Goal: Use online tool/utility: Utilize a website feature to perform a specific function

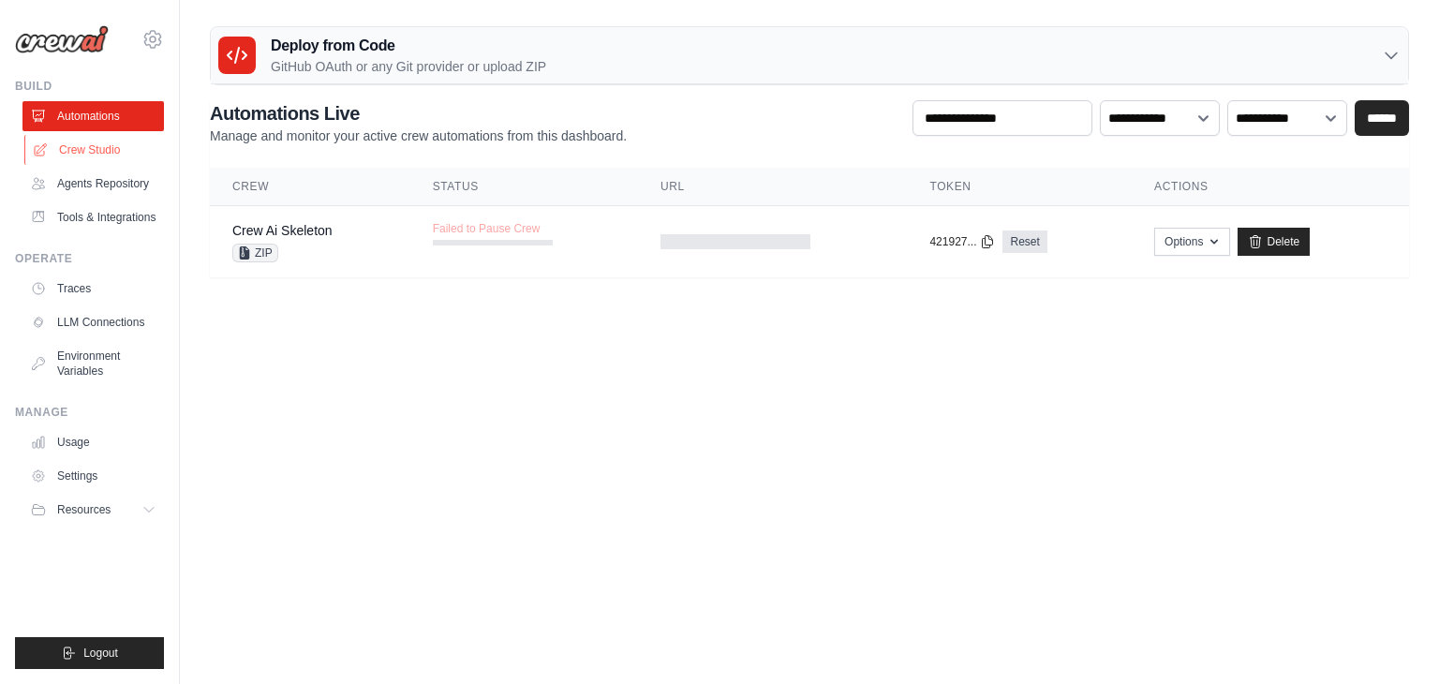
click at [98, 147] on link "Crew Studio" at bounding box center [94, 150] width 141 height 30
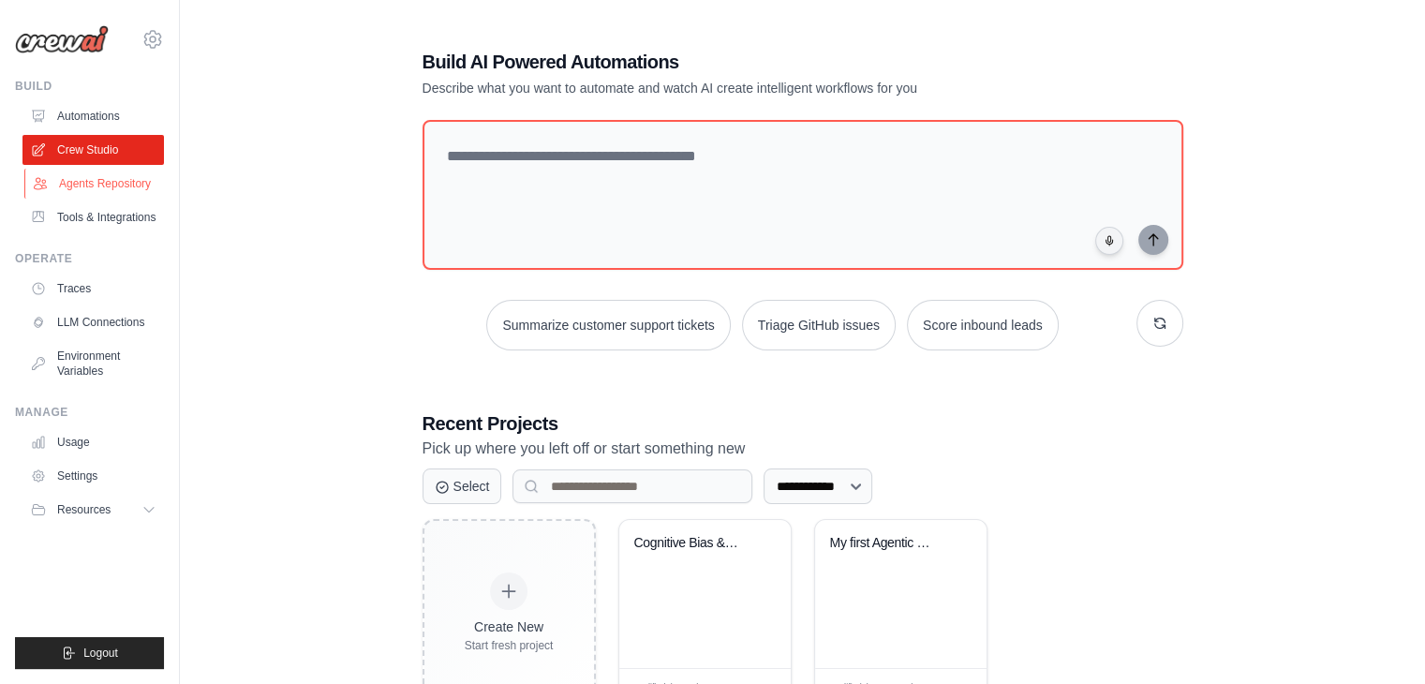
click at [123, 177] on link "Agents Repository" at bounding box center [94, 184] width 141 height 30
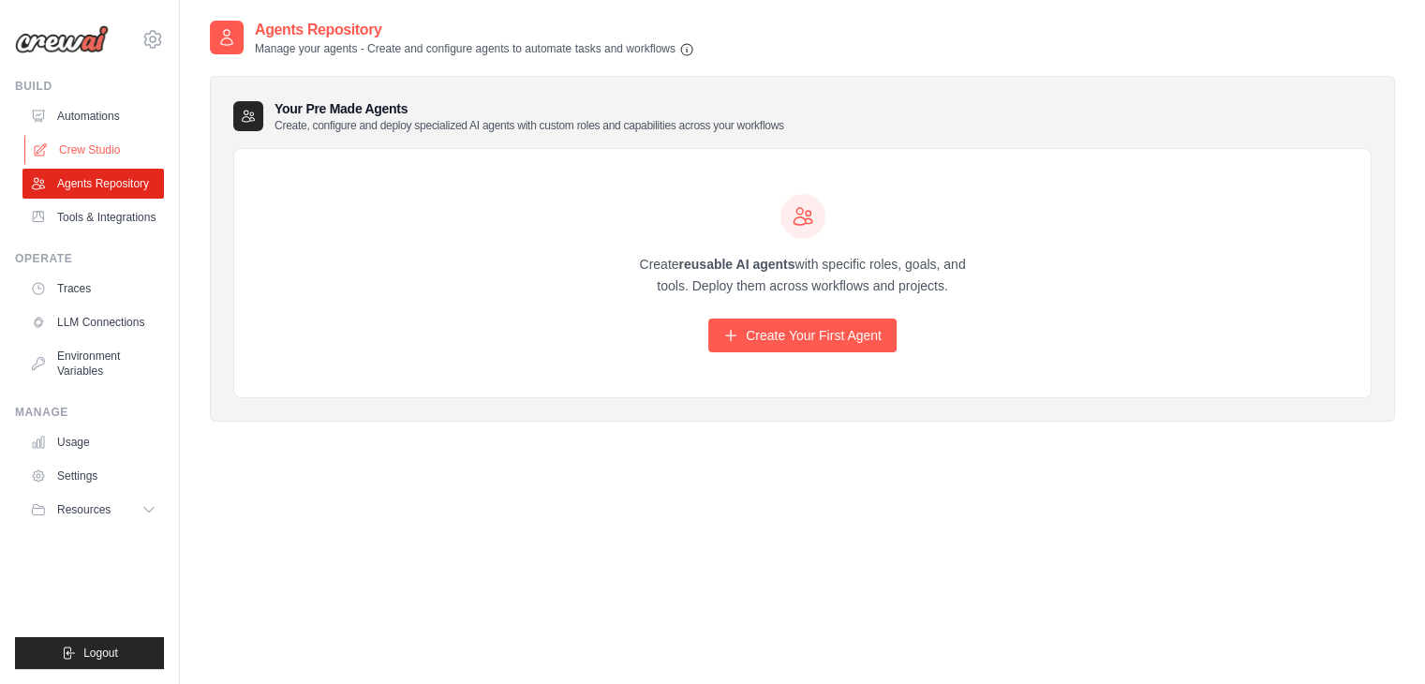
click at [109, 140] on link "Crew Studio" at bounding box center [94, 150] width 141 height 30
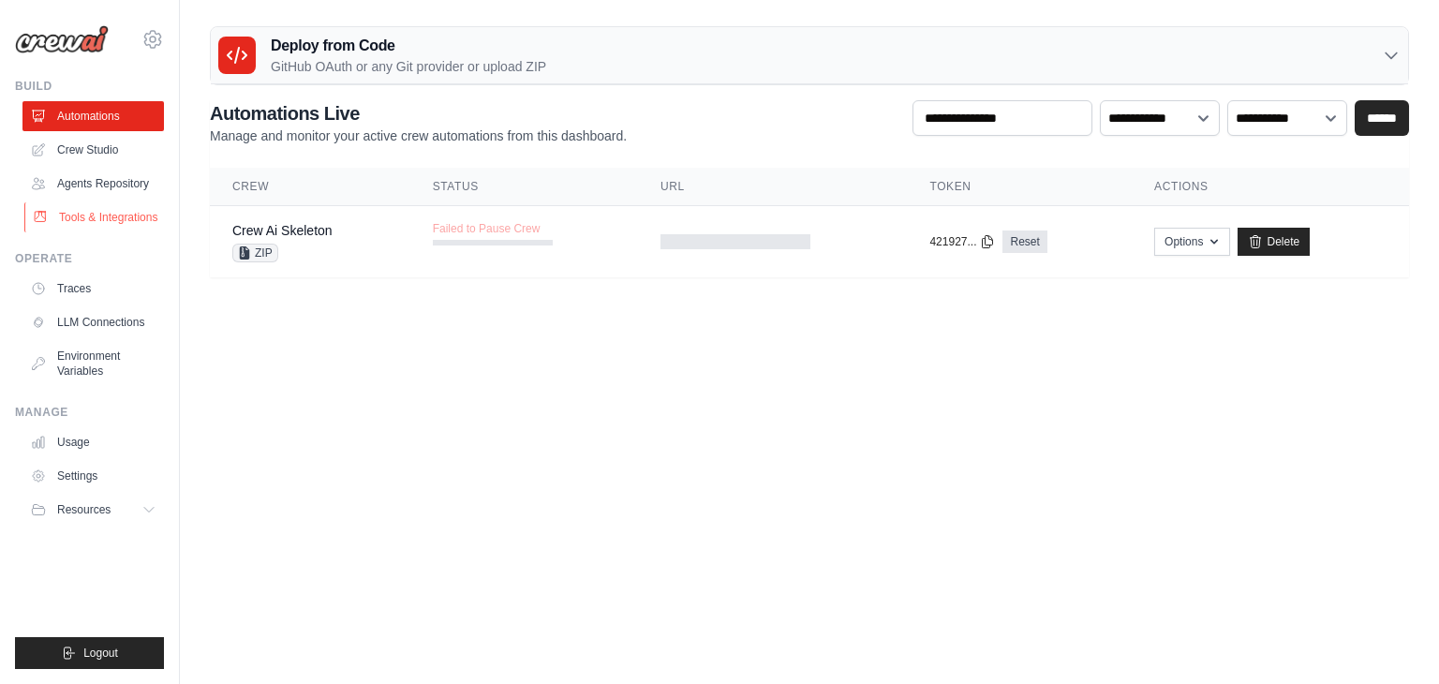
click at [124, 211] on link "Tools & Integrations" at bounding box center [94, 217] width 141 height 30
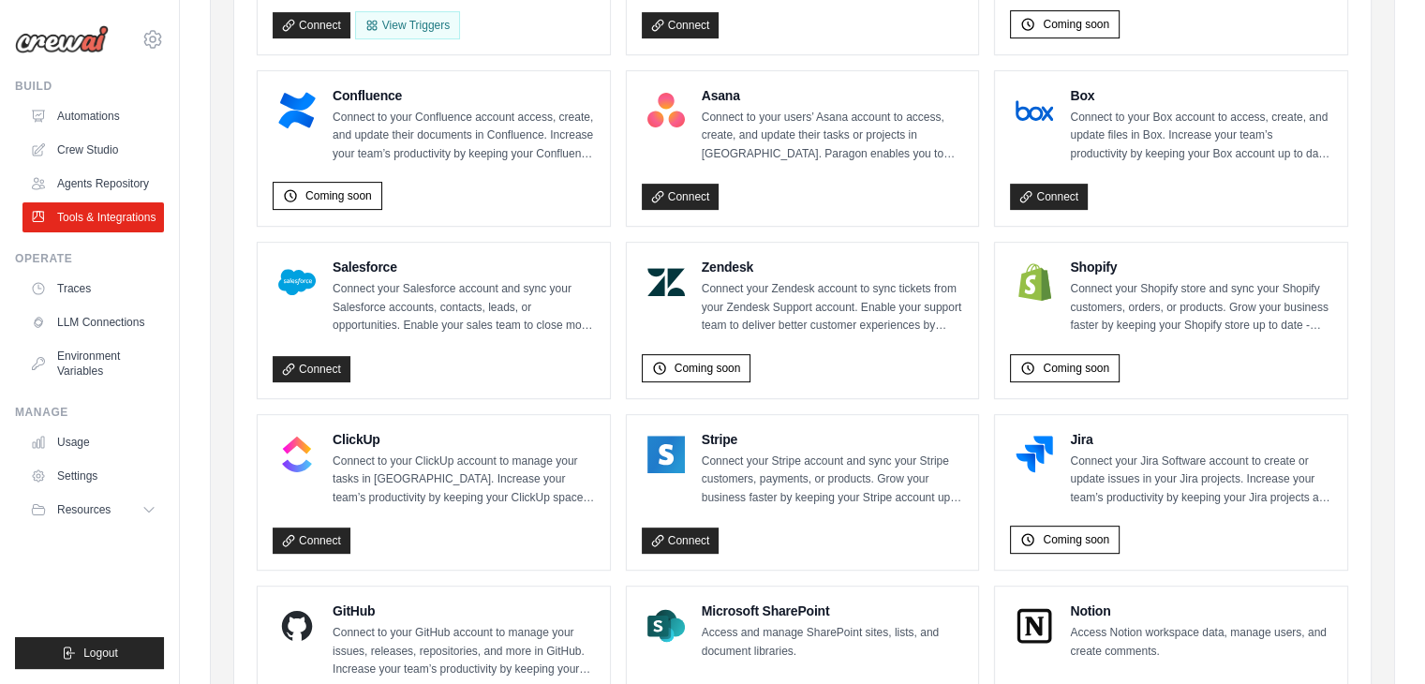
scroll to position [183, 0]
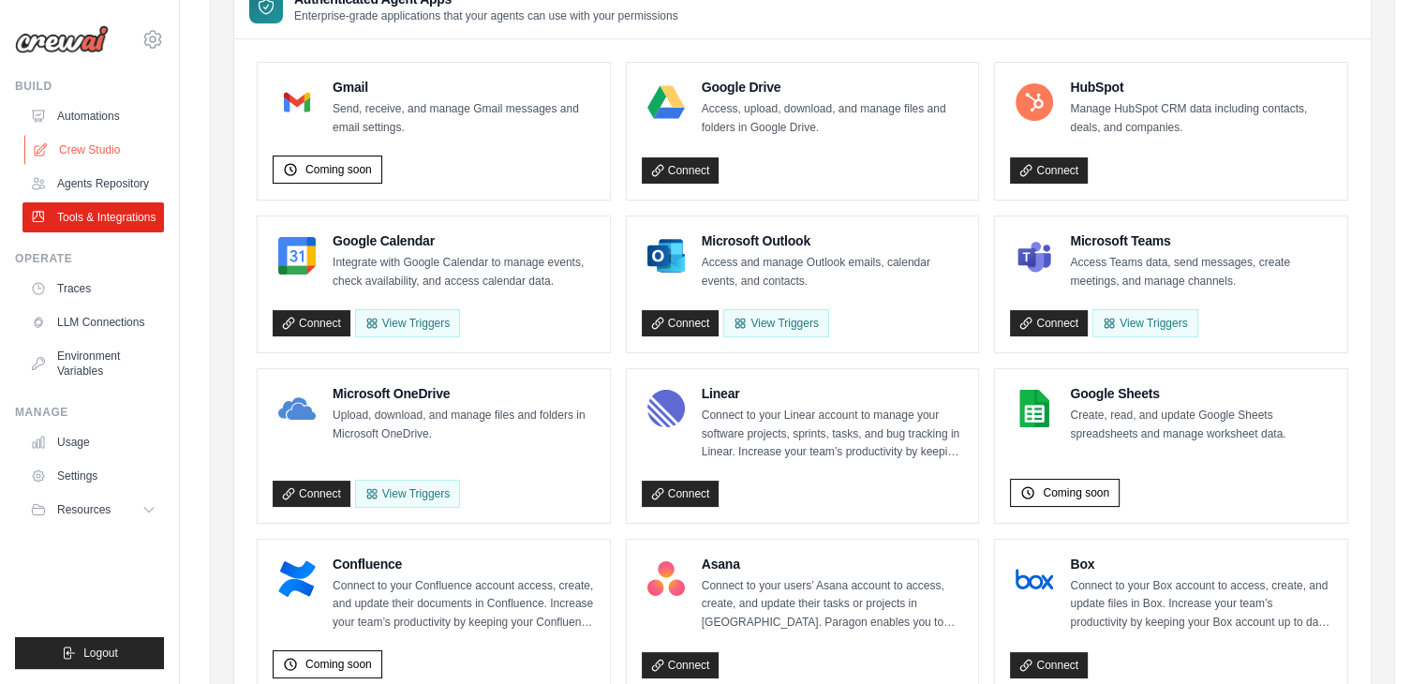
click at [96, 148] on link "Crew Studio" at bounding box center [94, 150] width 141 height 30
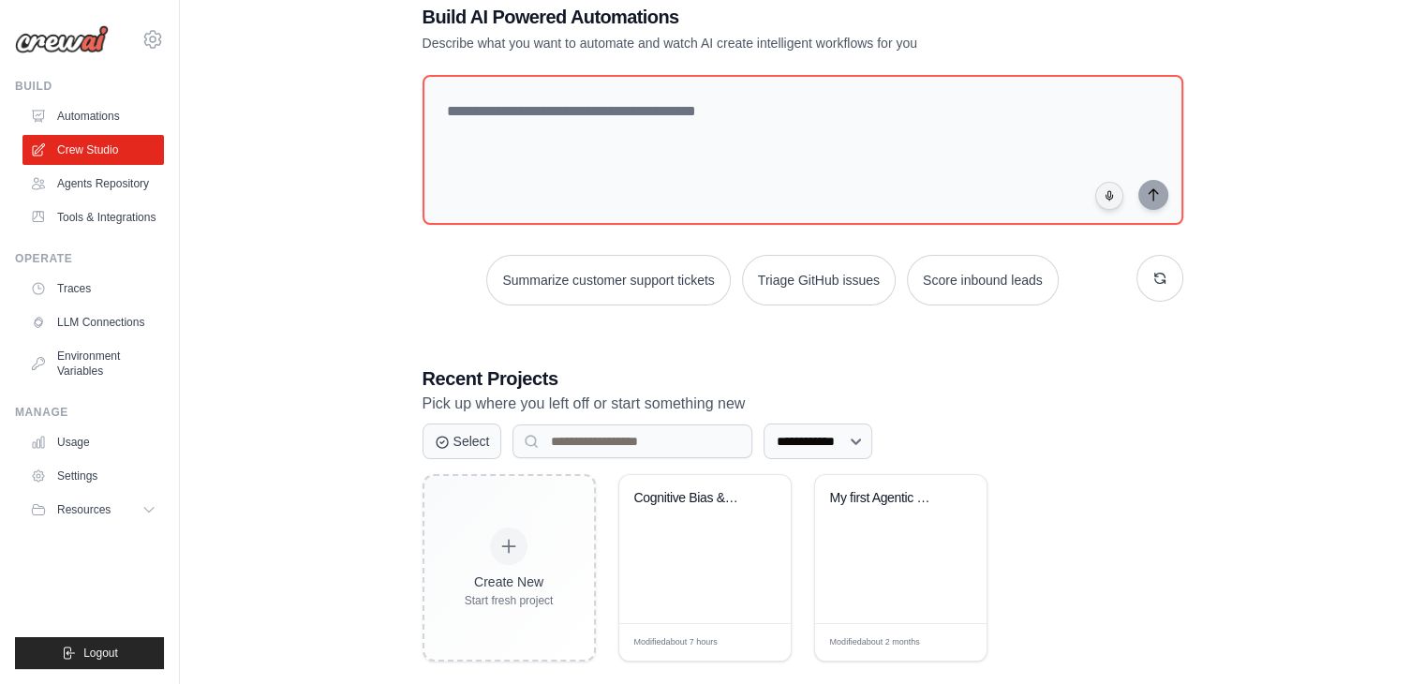
scroll to position [70, 0]
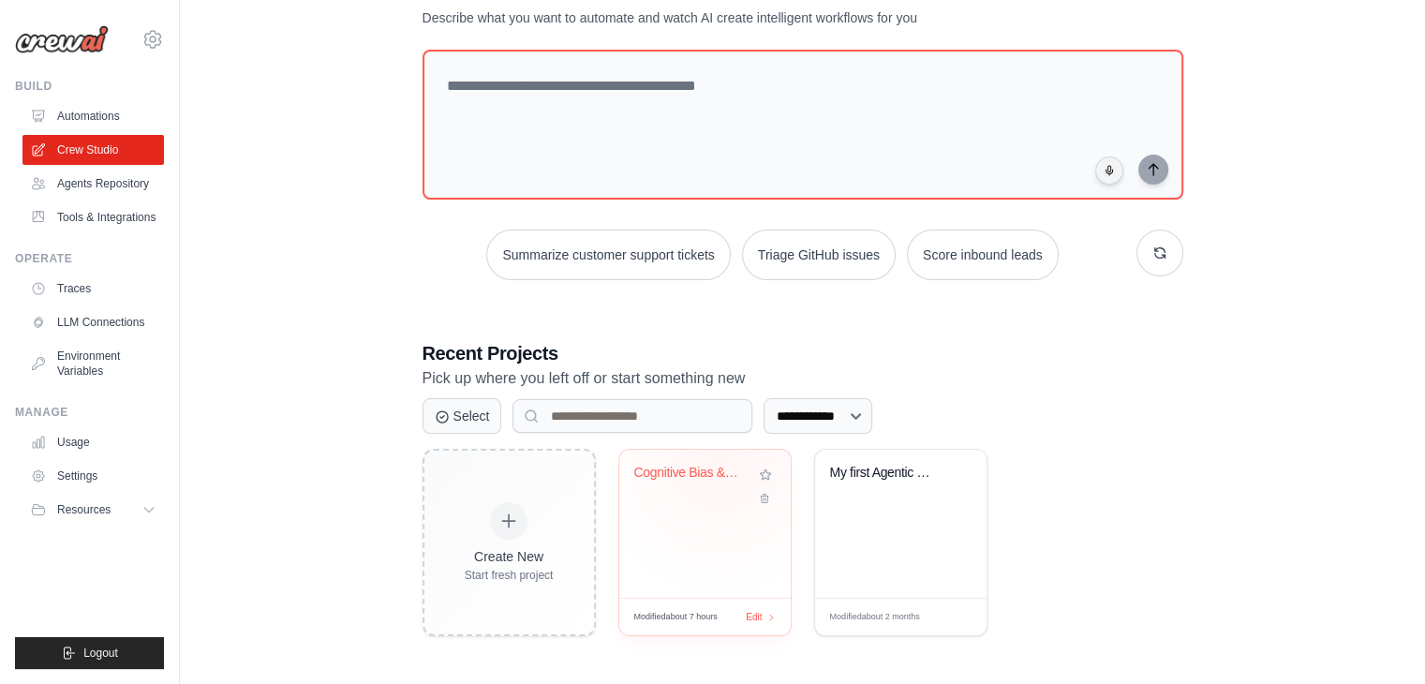
click at [716, 458] on div "Cognitive Bias & Self-Awareness Ass..." at bounding box center [704, 524] width 171 height 148
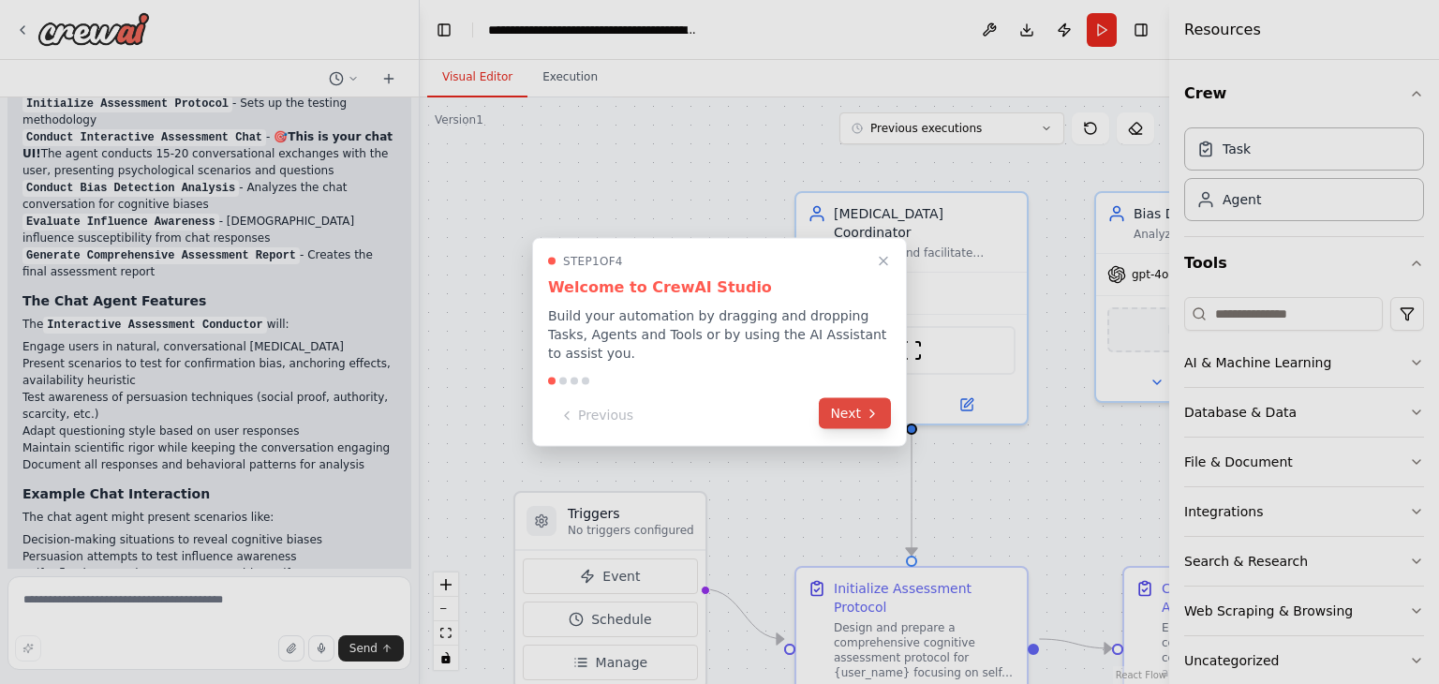
click at [860, 406] on button "Next" at bounding box center [855, 413] width 72 height 31
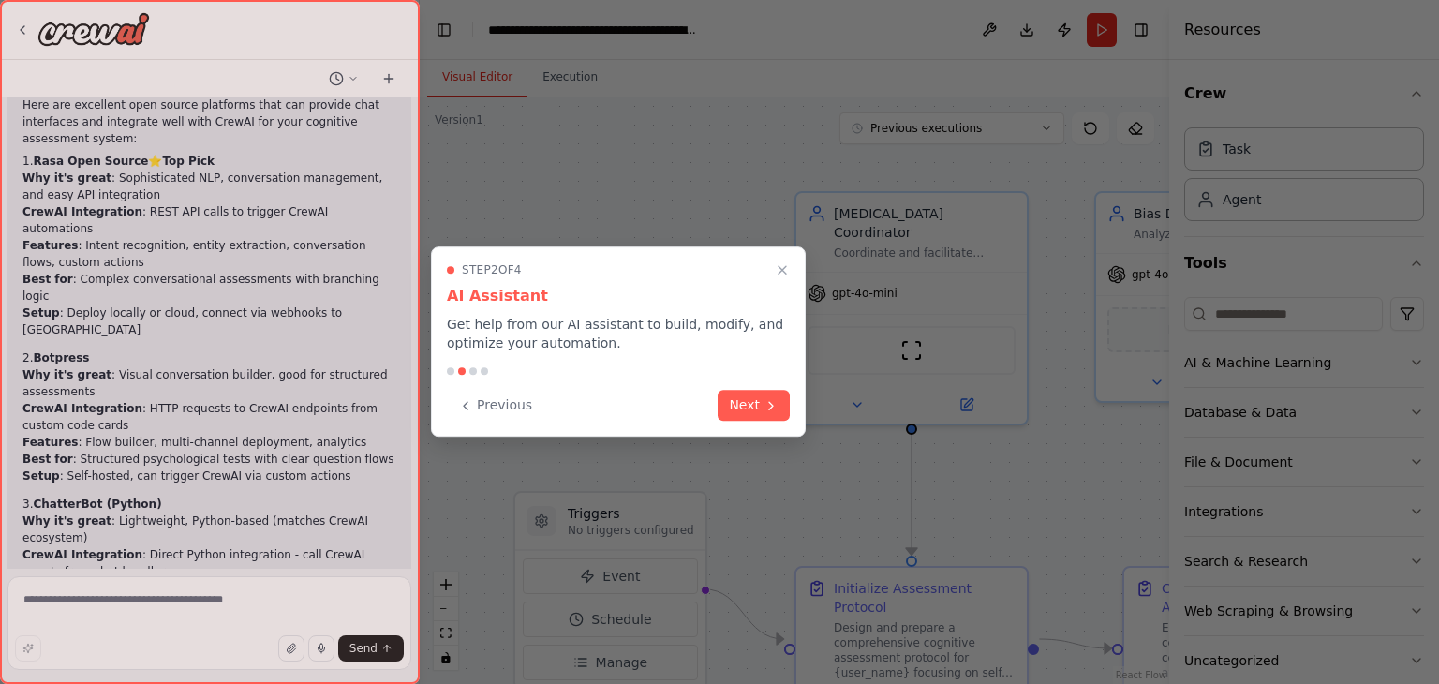
click at [860, 406] on div at bounding box center [719, 342] width 1439 height 684
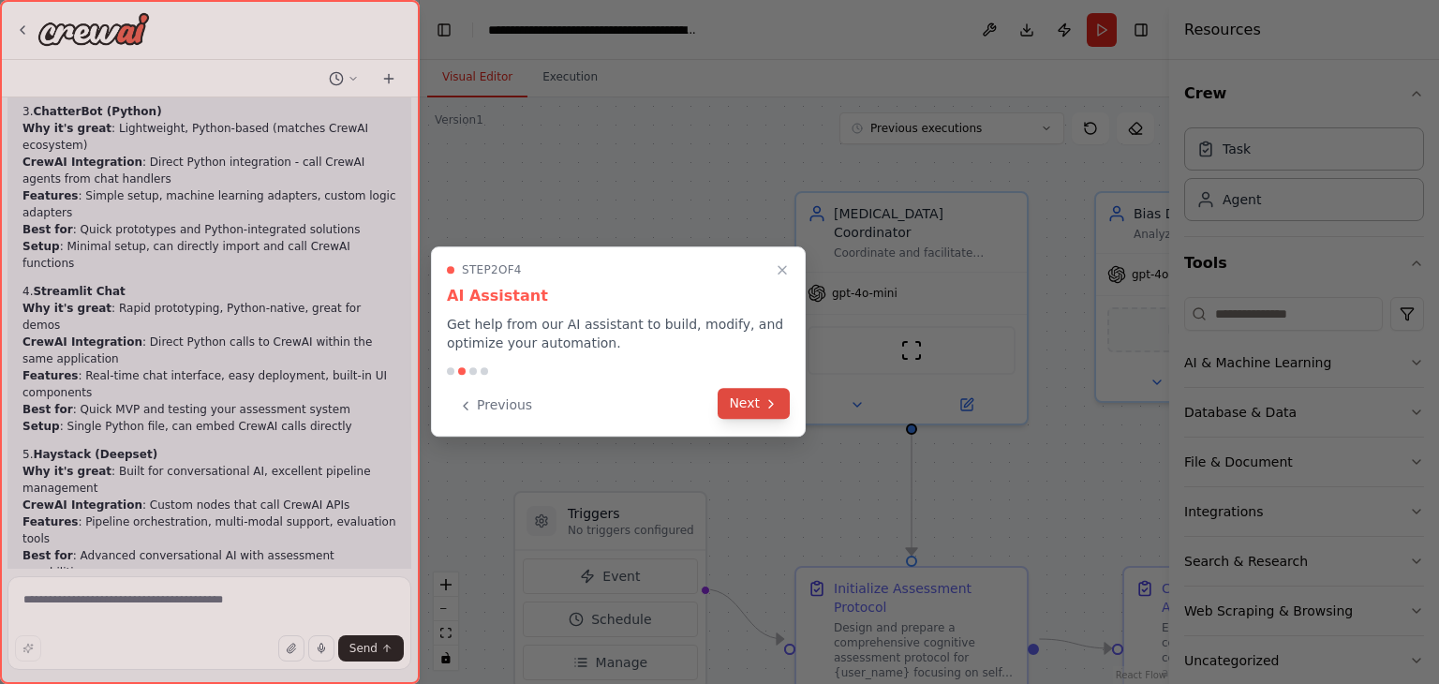
scroll to position [5842, 0]
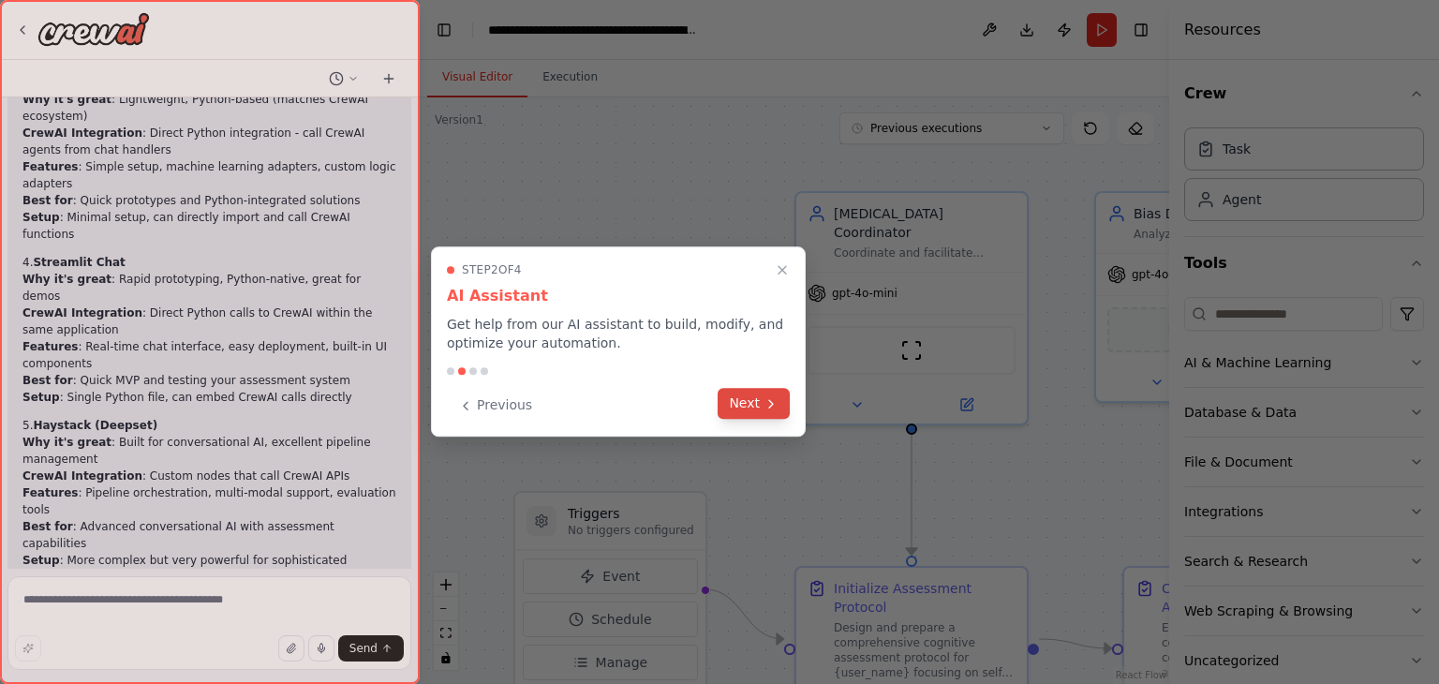
click at [764, 408] on icon at bounding box center [771, 403] width 15 height 15
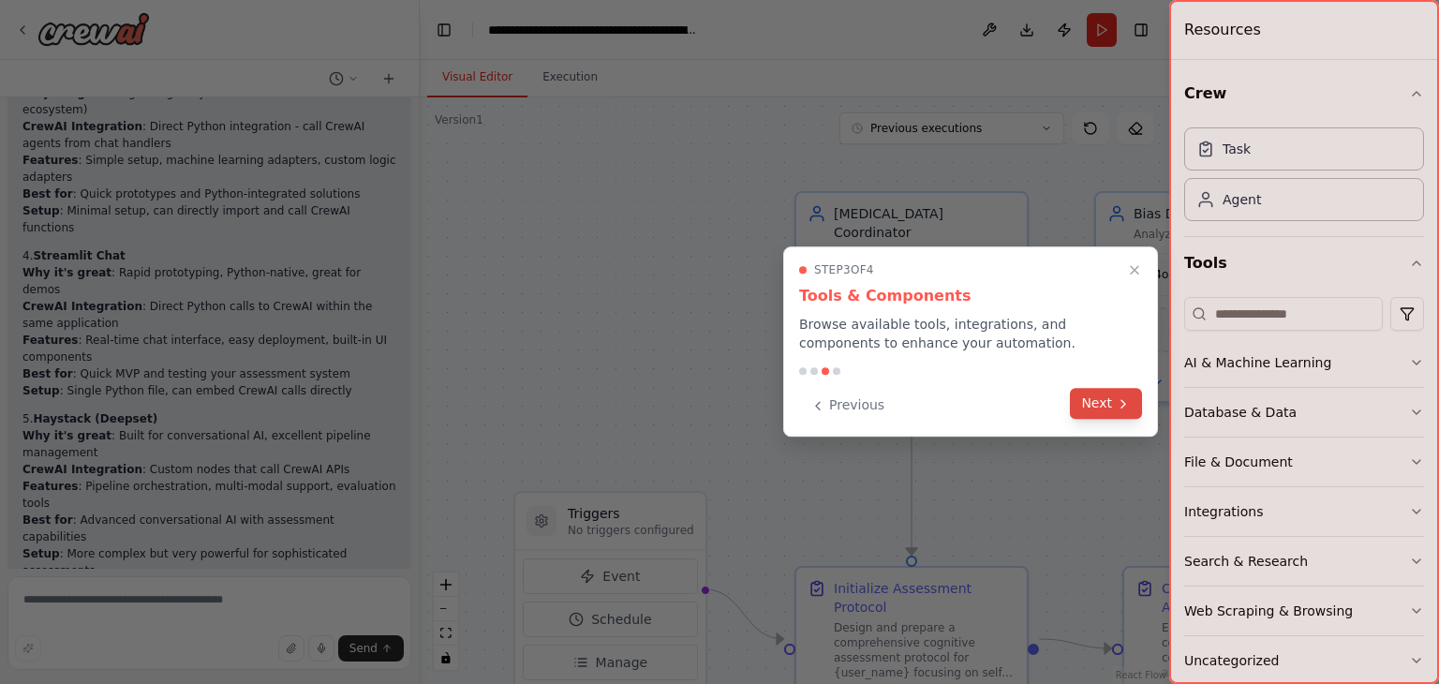
click at [1120, 406] on icon at bounding box center [1123, 403] width 15 height 15
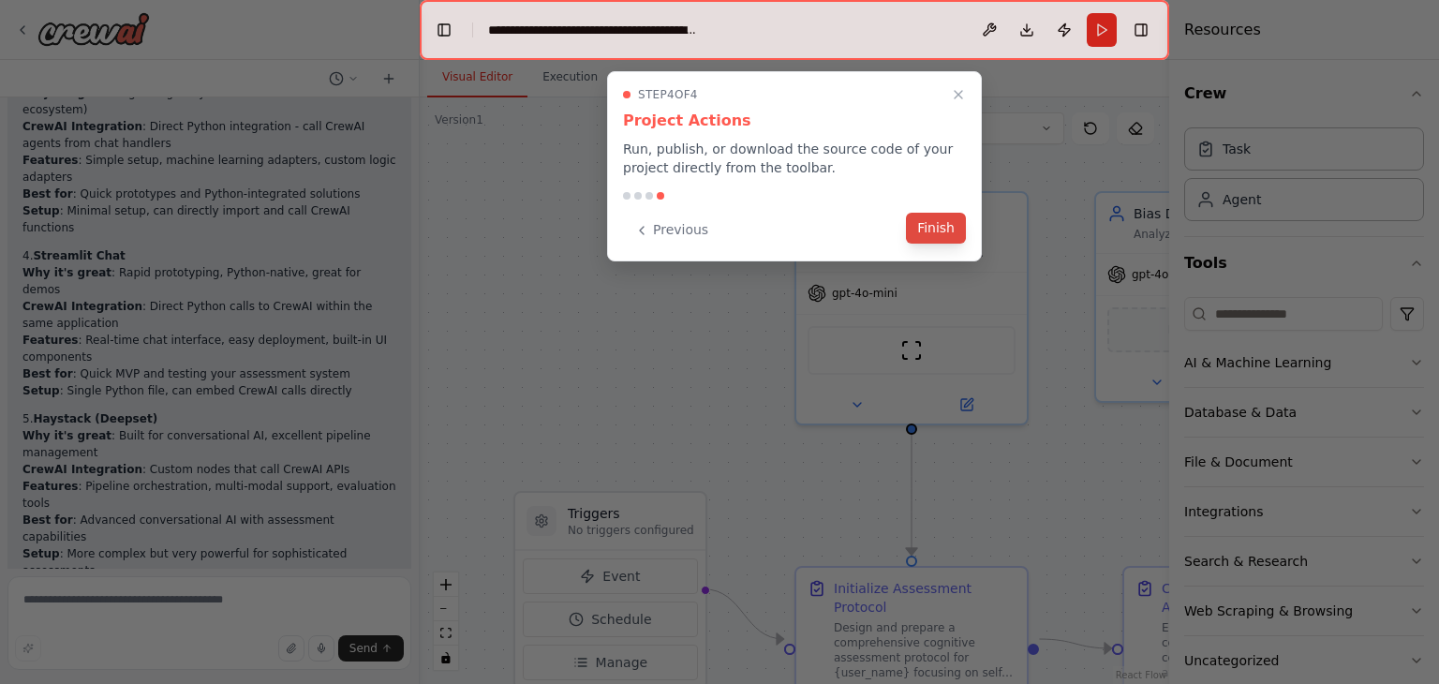
click at [933, 230] on button "Finish" at bounding box center [936, 228] width 60 height 31
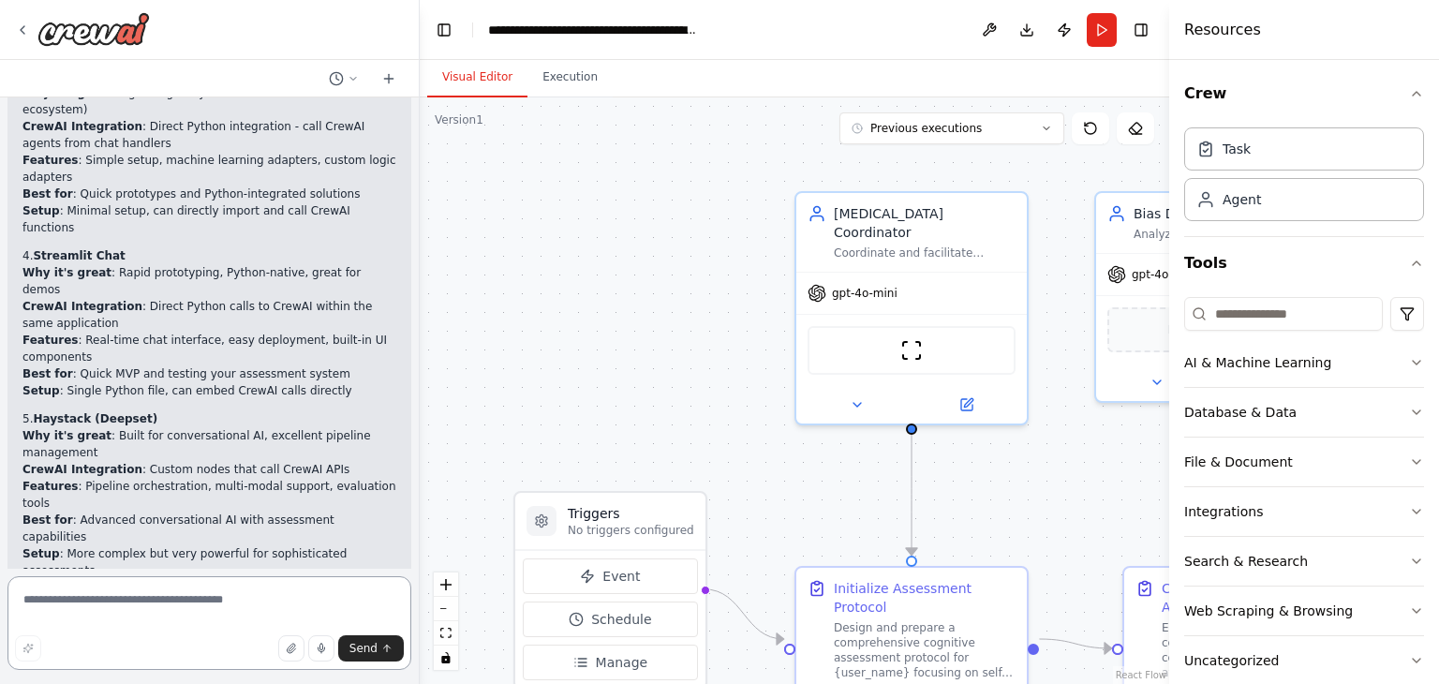
click at [120, 601] on textarea at bounding box center [209, 623] width 404 height 94
type textarea "**********"
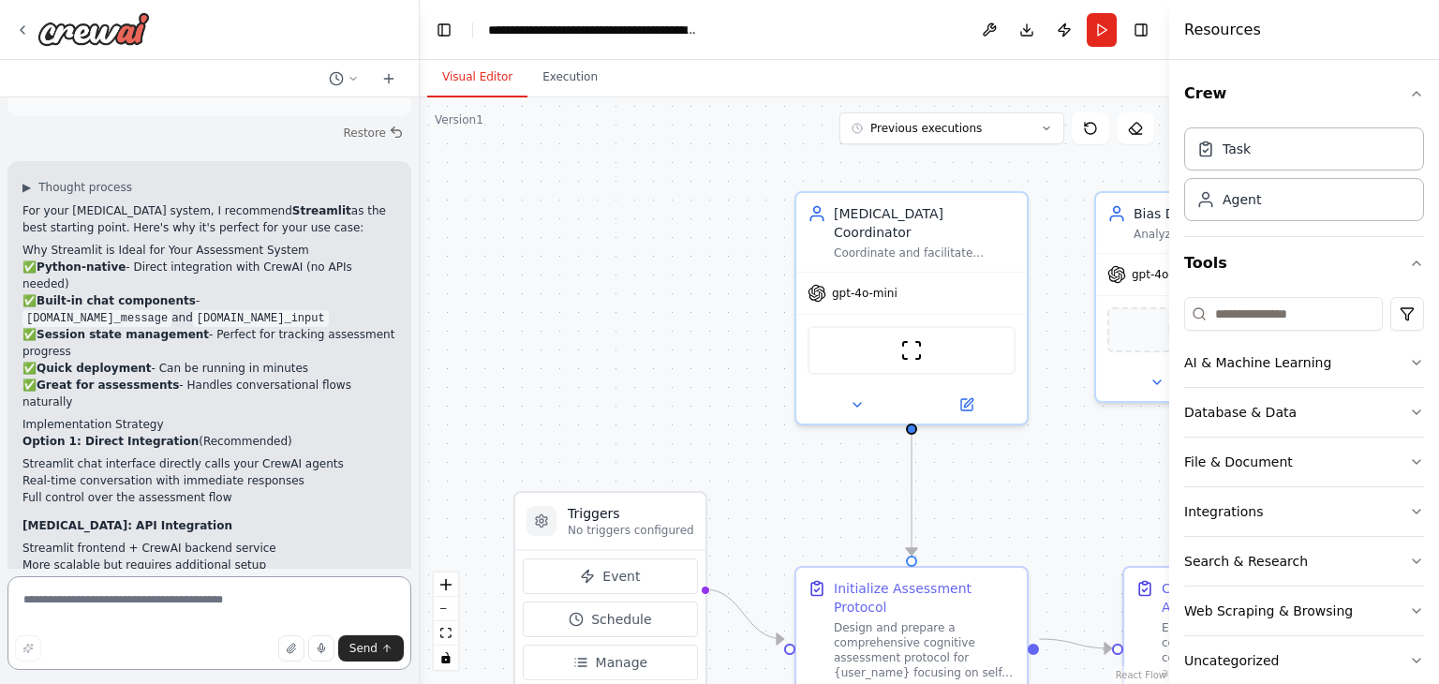
scroll to position [6725, 0]
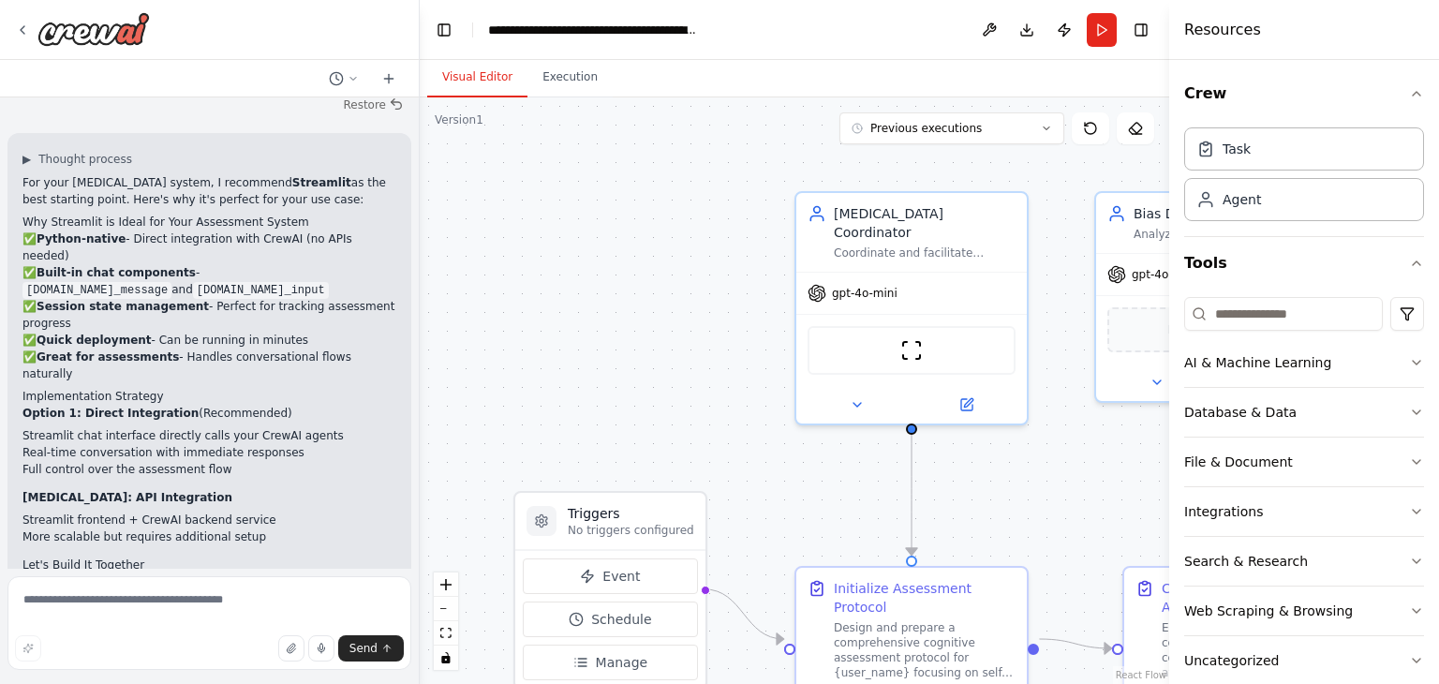
drag, startPoint x: 170, startPoint y: 369, endPoint x: 8, endPoint y: 358, distance: 161.5
click at [8, 358] on div "▶ Thought process For your psychological assessment system, I recommend Streaml…" at bounding box center [209, 546] width 404 height 826
copy p "A) Create a complete Streamlit chat application that integrates with your curre…"
click at [122, 598] on textarea at bounding box center [209, 623] width 404 height 94
paste textarea "**********"
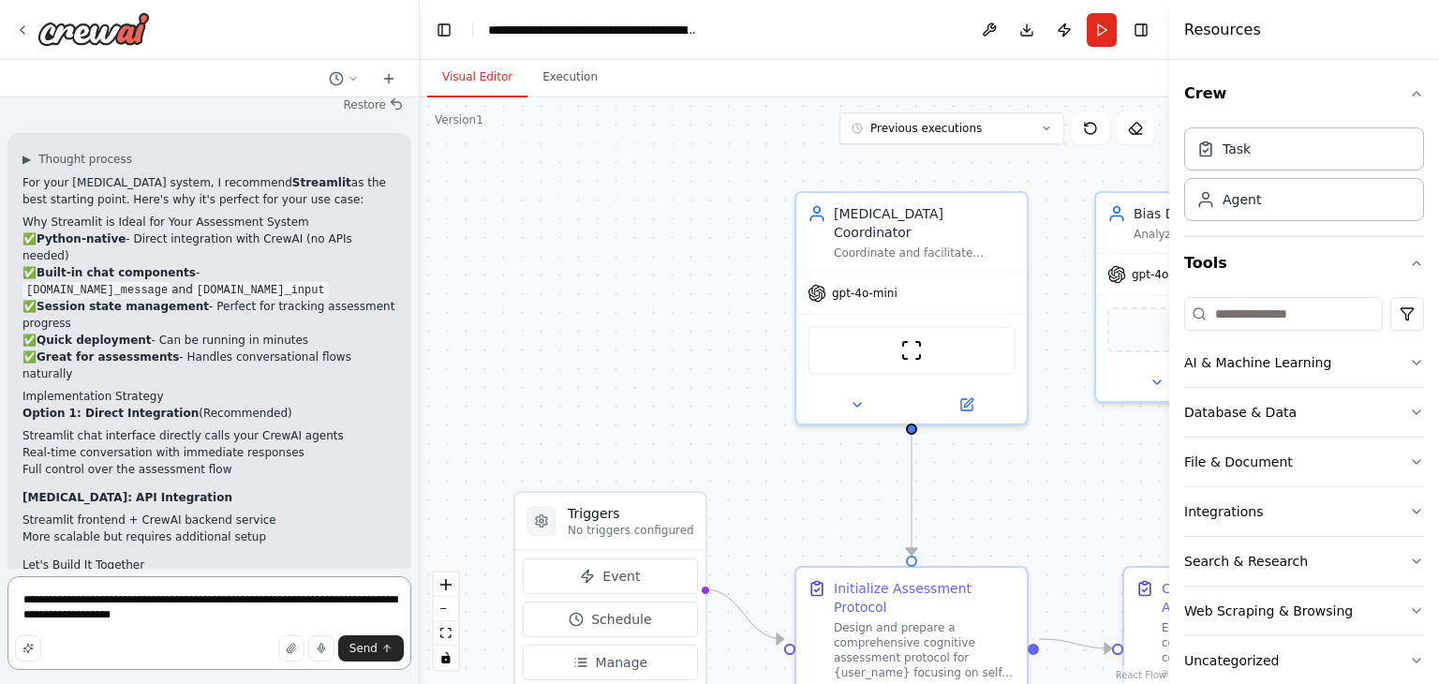
click at [369, 597] on textarea "**********" at bounding box center [209, 623] width 404 height 94
type textarea "**********"
click at [368, 653] on span "Send" at bounding box center [363, 648] width 28 height 15
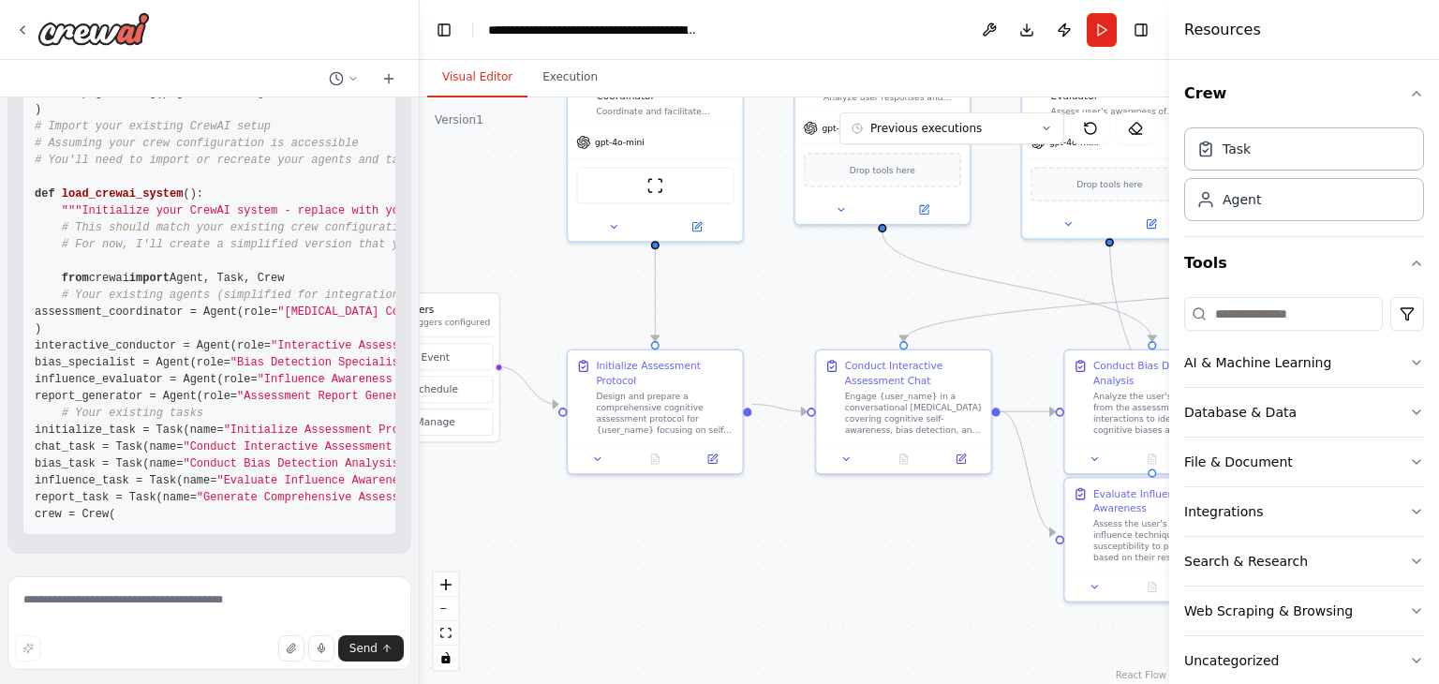
scroll to position [8929, 0]
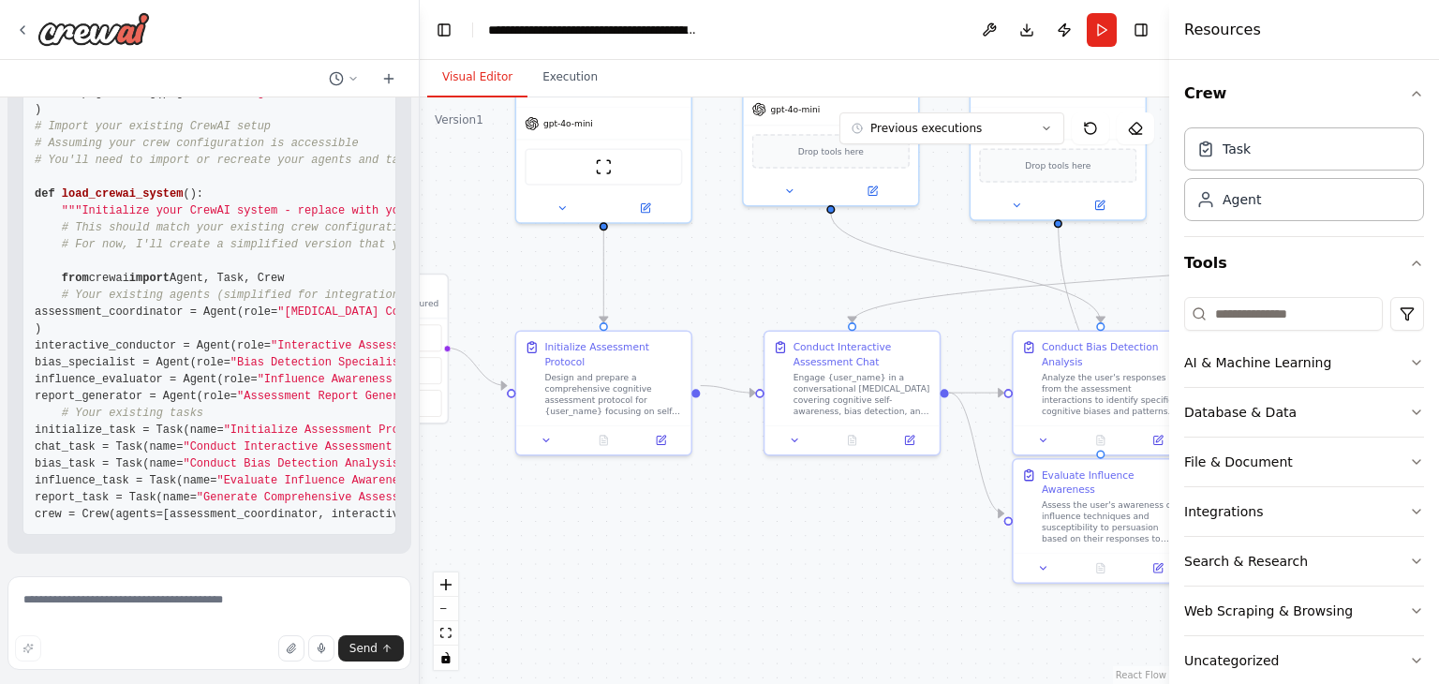
drag, startPoint x: 746, startPoint y: 187, endPoint x: 481, endPoint y: 30, distance: 308.3
click at [481, 30] on main "**********" at bounding box center [794, 342] width 749 height 684
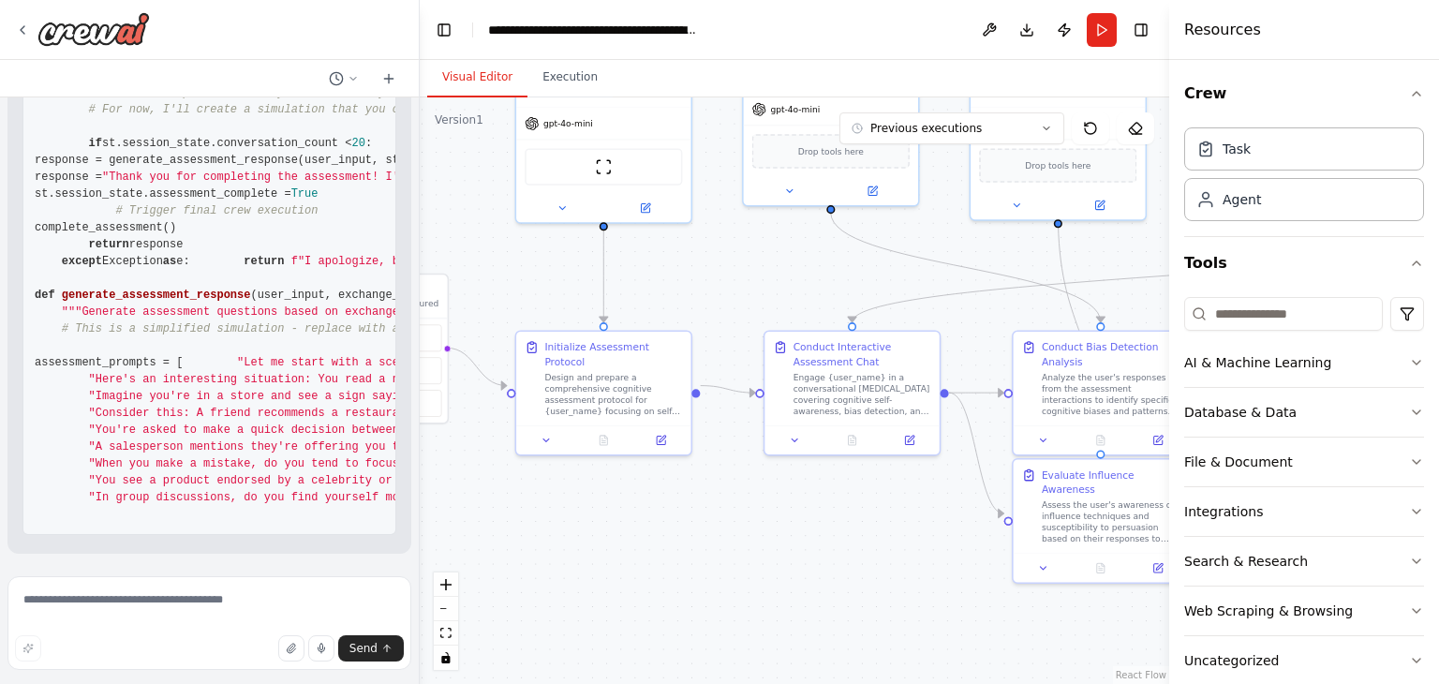
scroll to position [10665, 0]
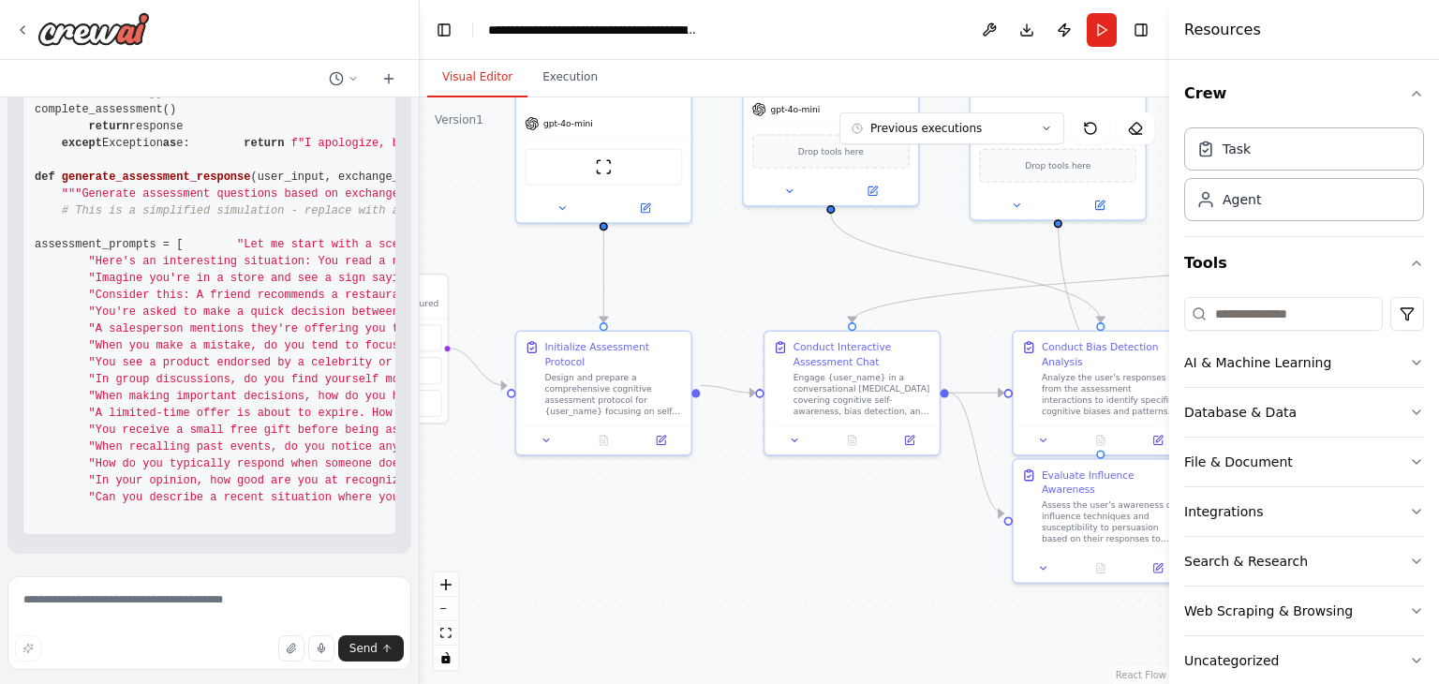
scroll to position [10901, 0]
click at [415, 546] on div at bounding box center [415, 342] width 7 height 684
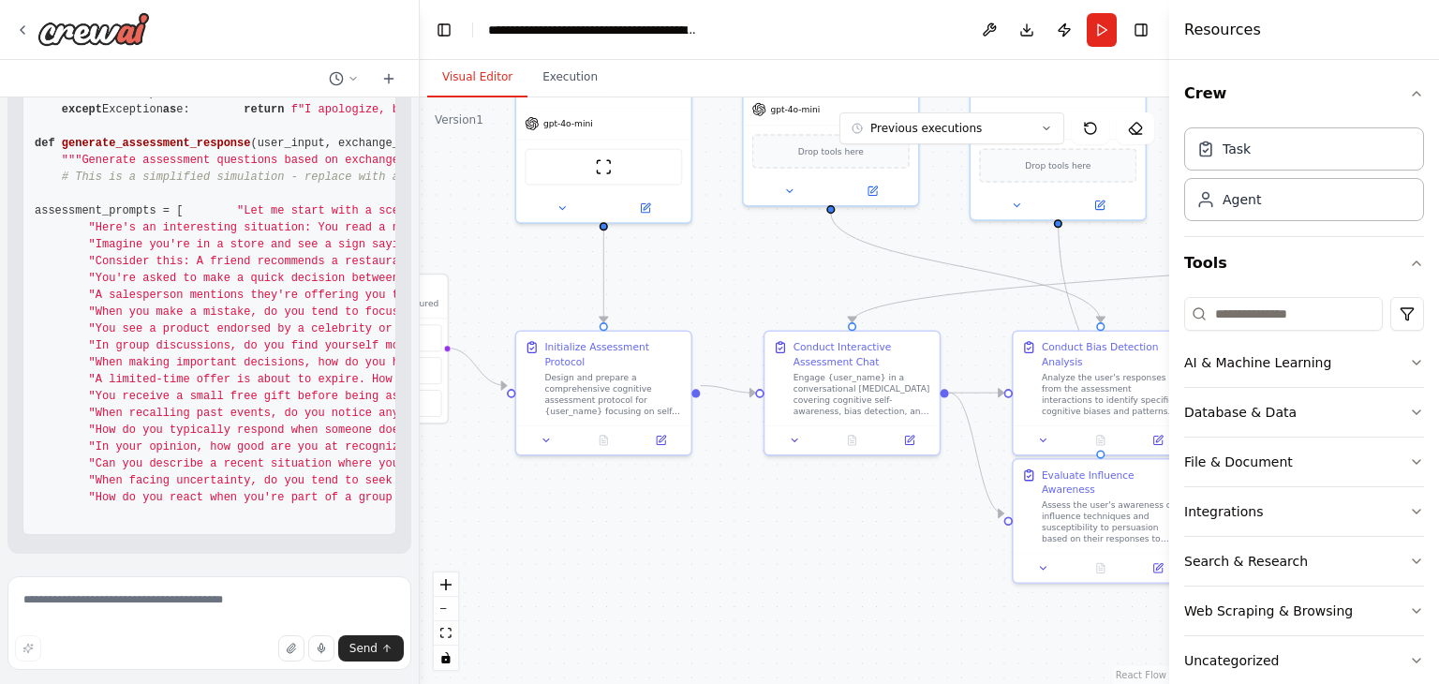
scroll to position [10969, 0]
click at [126, 604] on textarea at bounding box center [209, 623] width 404 height 94
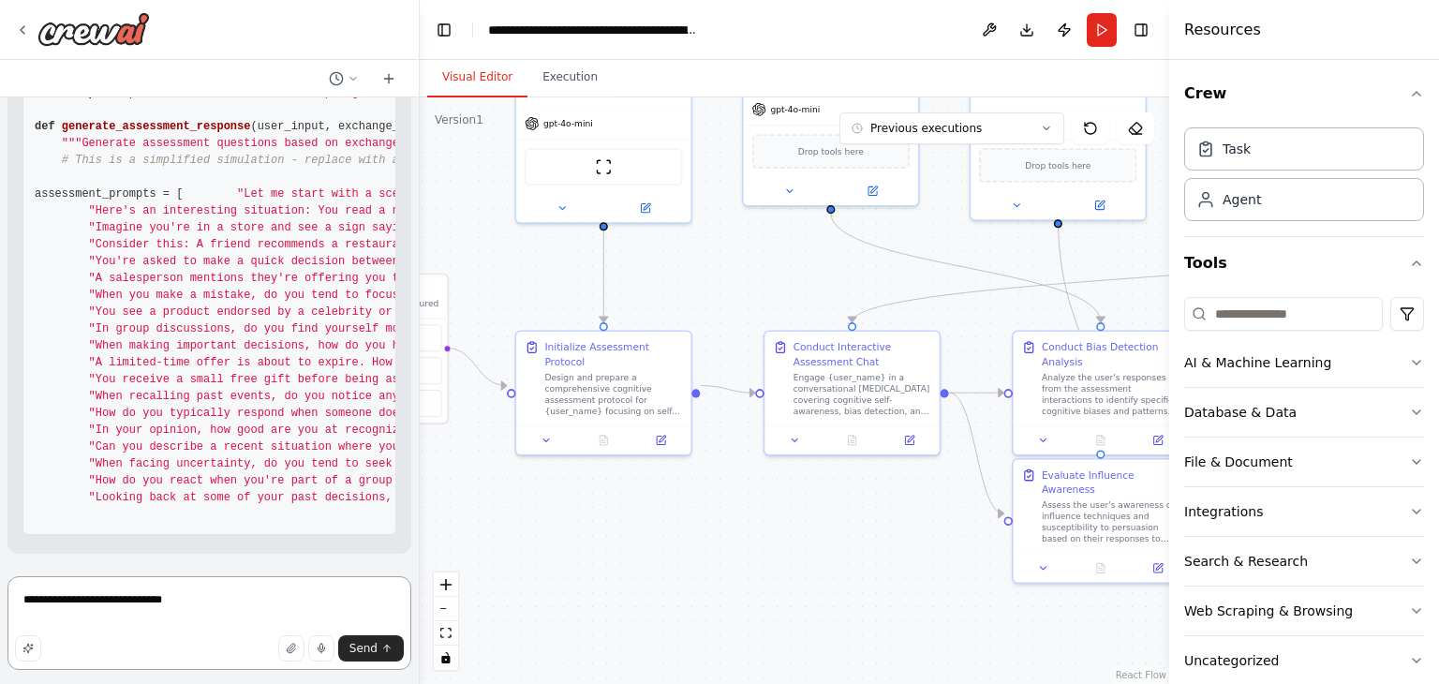
scroll to position [11002, 0]
type textarea "**********"
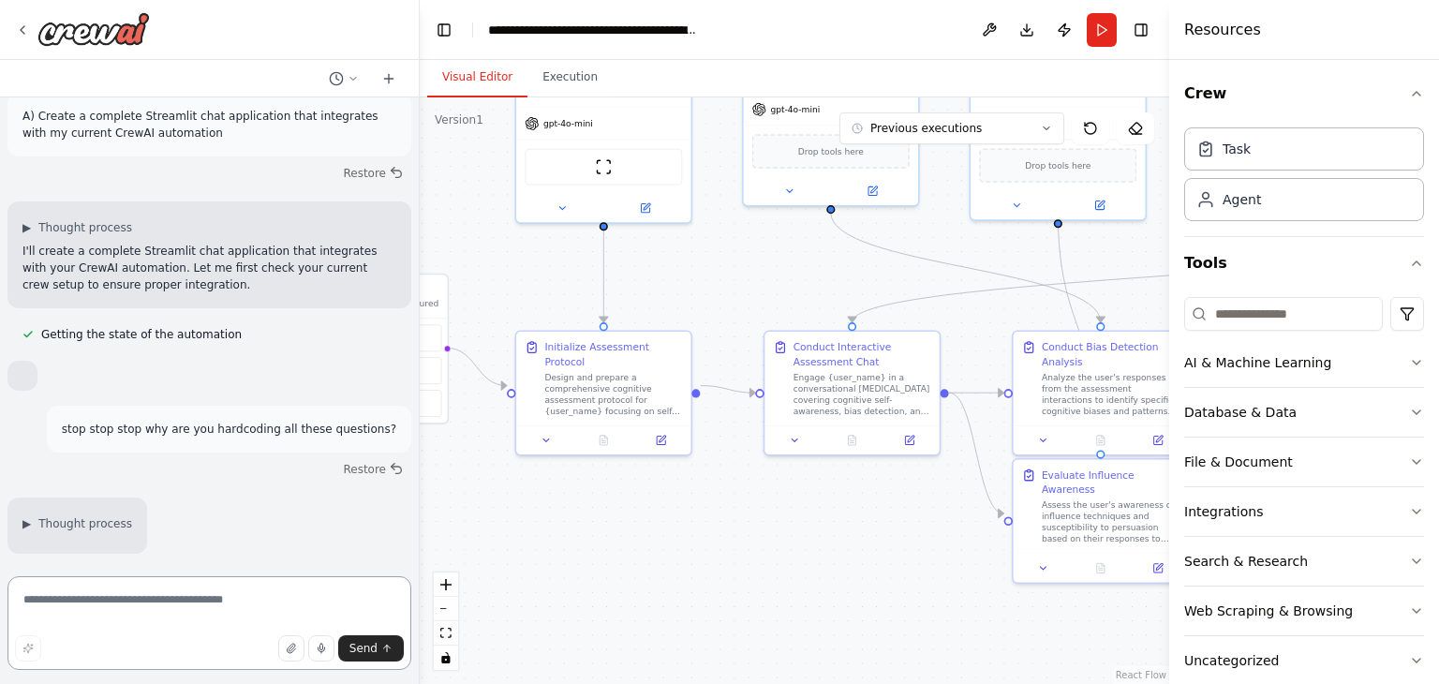
scroll to position [11730, 0]
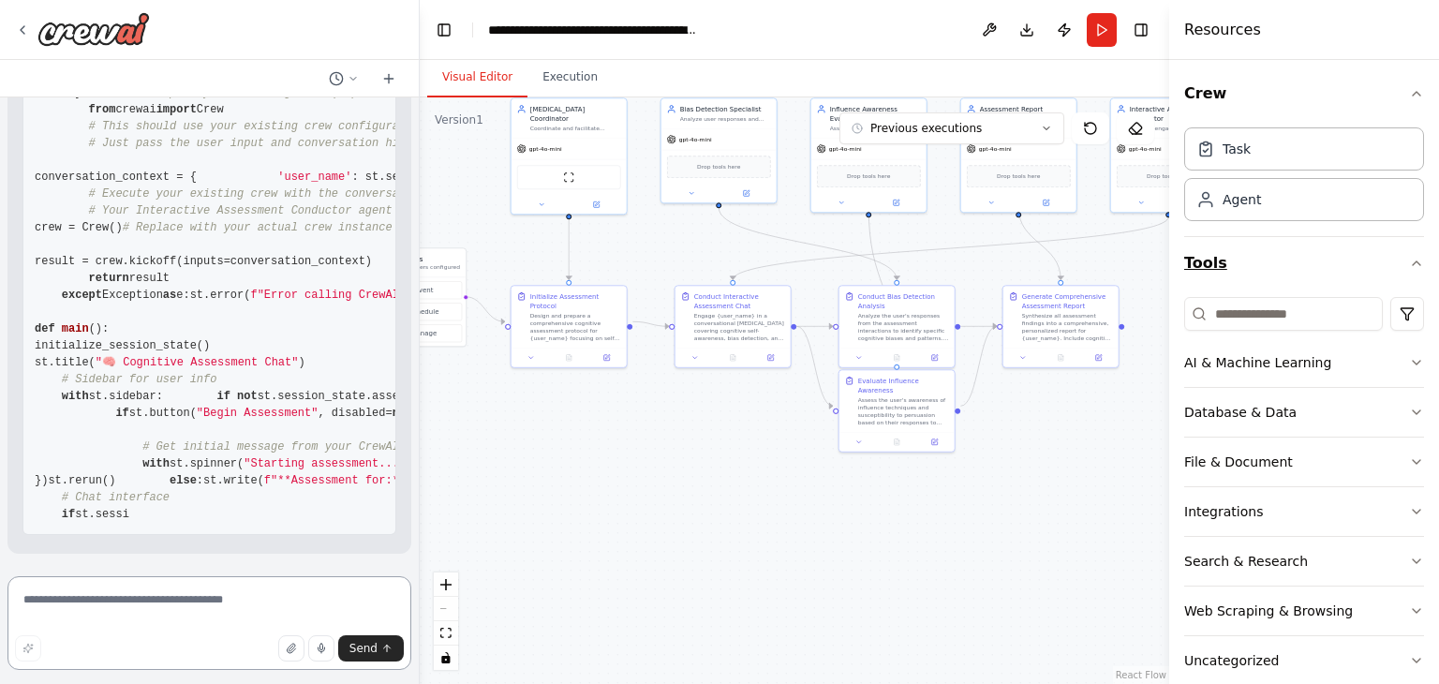
scroll to position [30, 0]
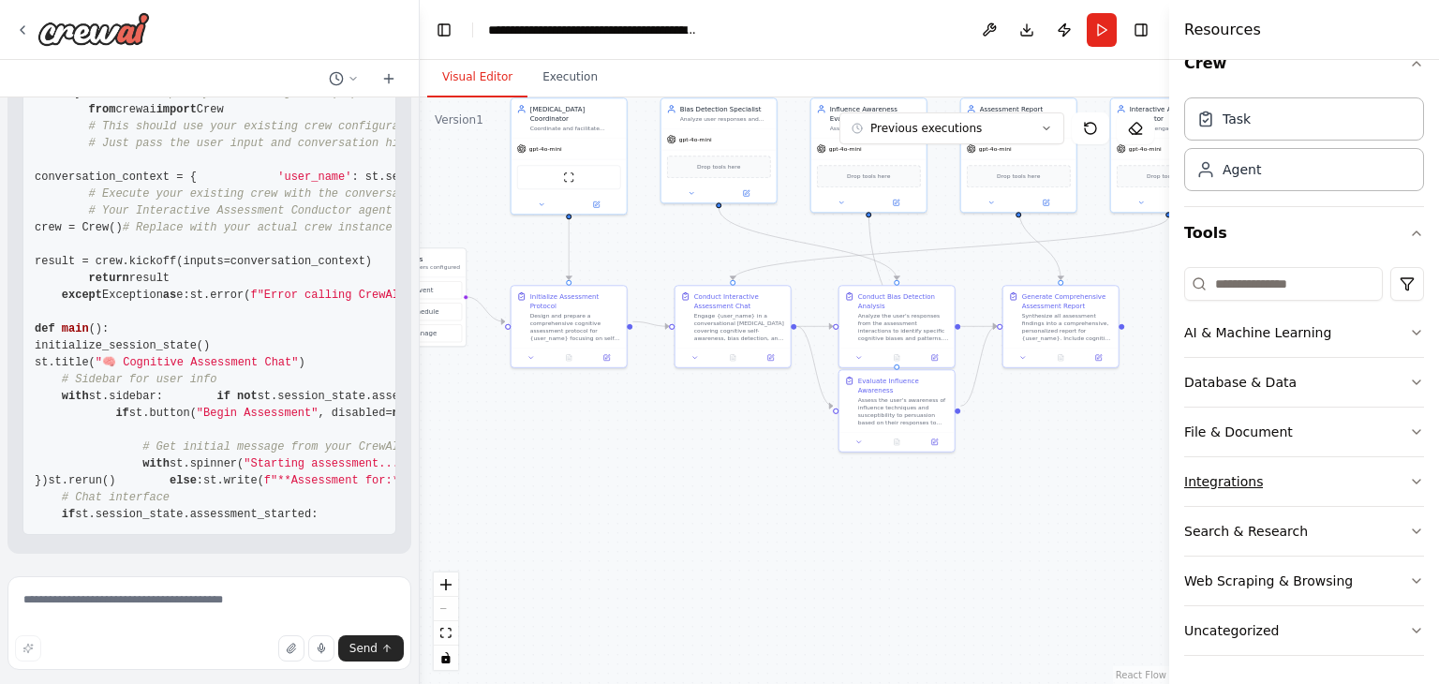
click at [1259, 470] on button "Integrations" at bounding box center [1304, 481] width 240 height 49
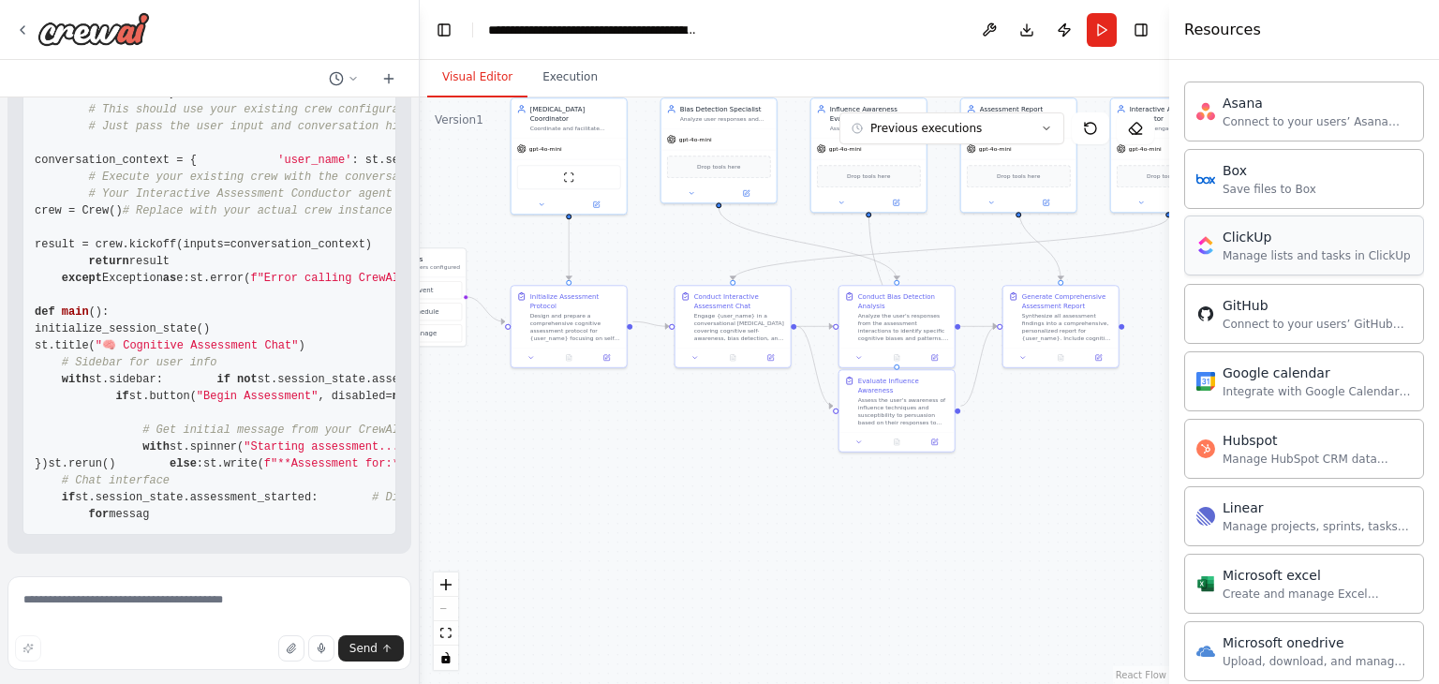
scroll to position [274, 0]
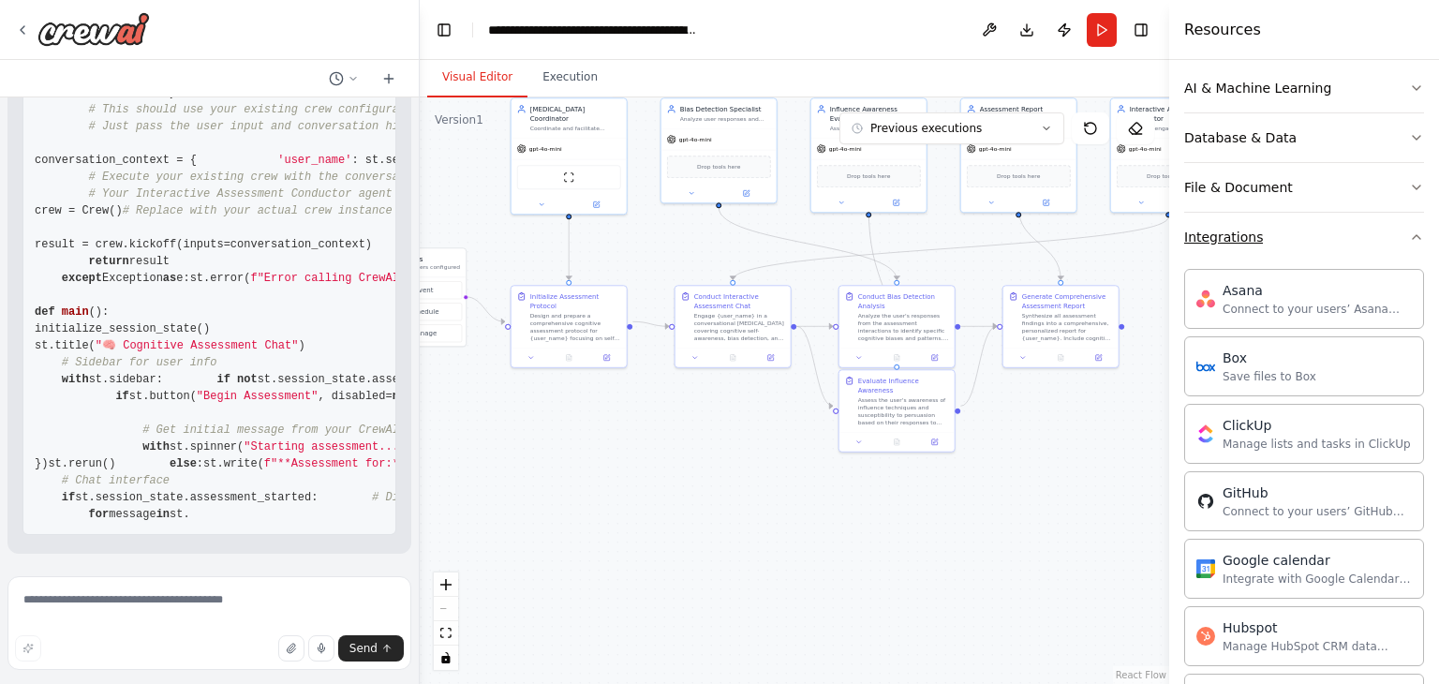
click at [1309, 228] on button "Integrations" at bounding box center [1304, 237] width 240 height 49
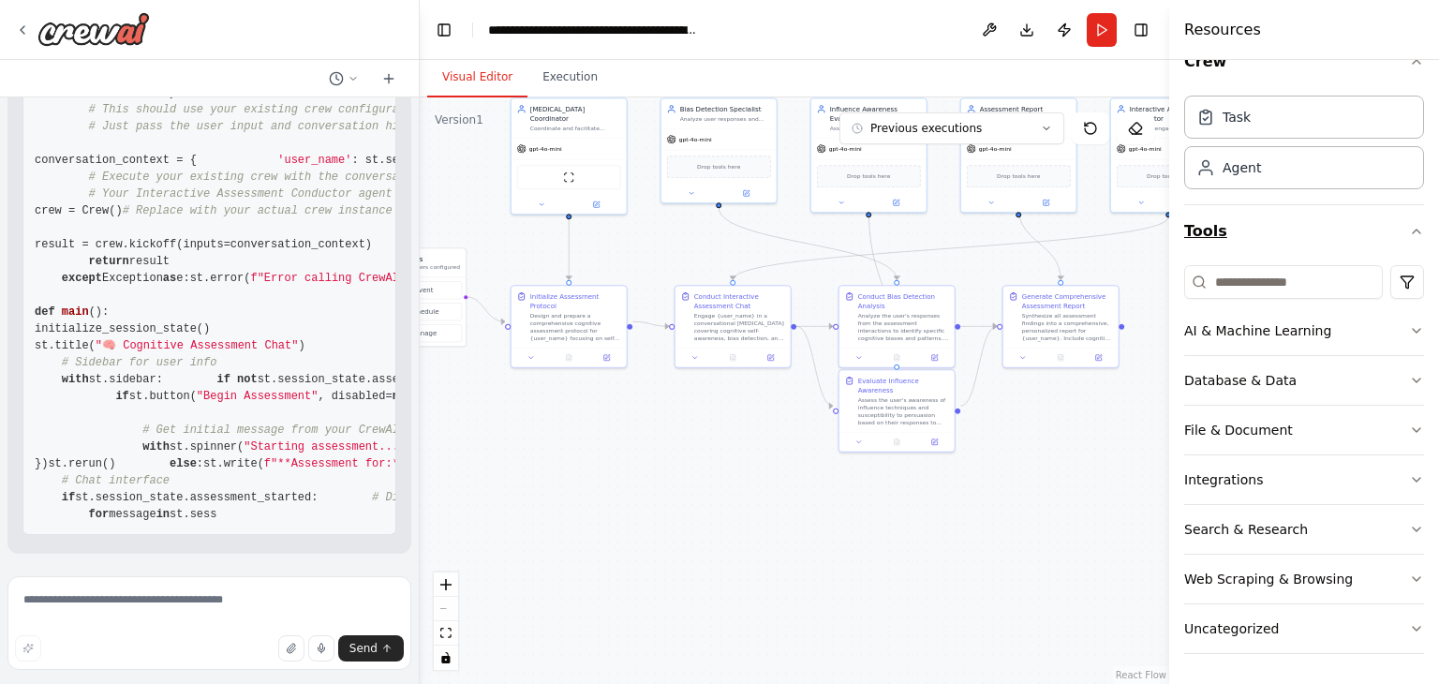
scroll to position [30, 0]
click at [571, 72] on button "Execution" at bounding box center [569, 77] width 85 height 39
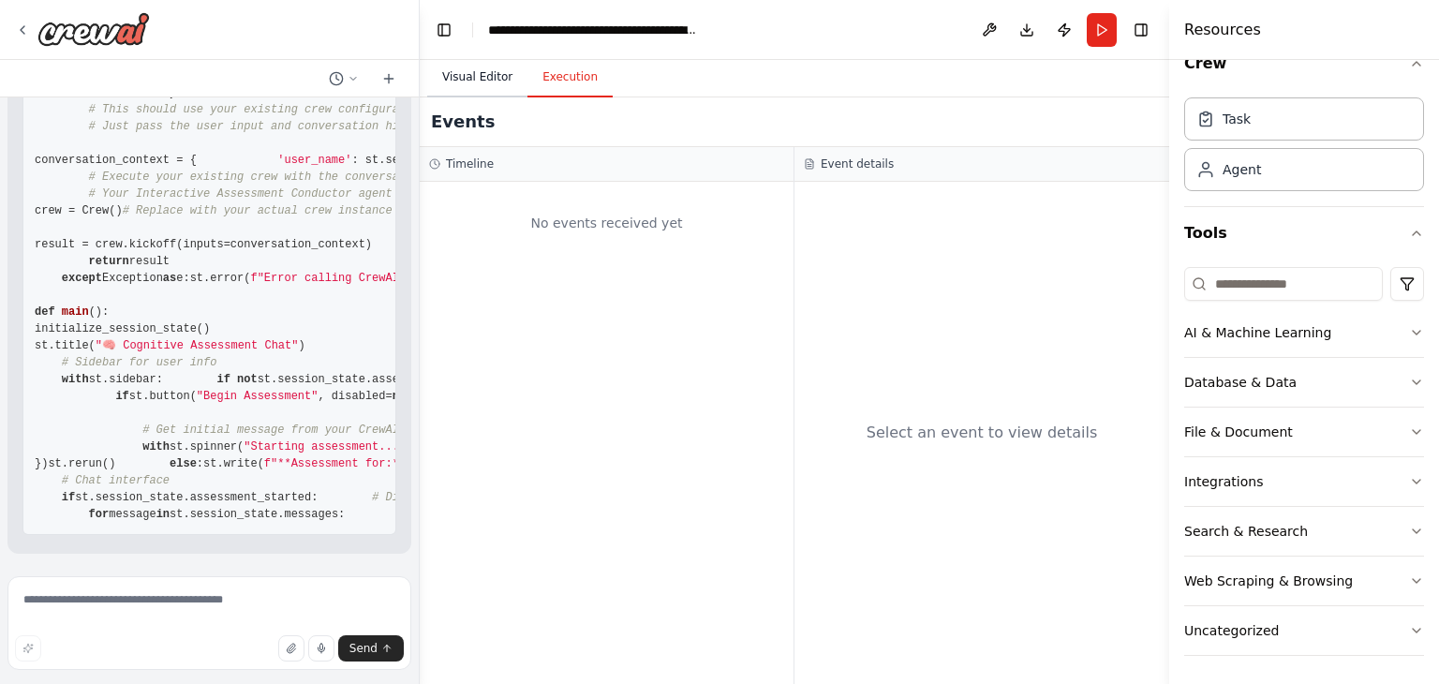
click at [482, 76] on button "Visual Editor" at bounding box center [477, 77] width 100 height 39
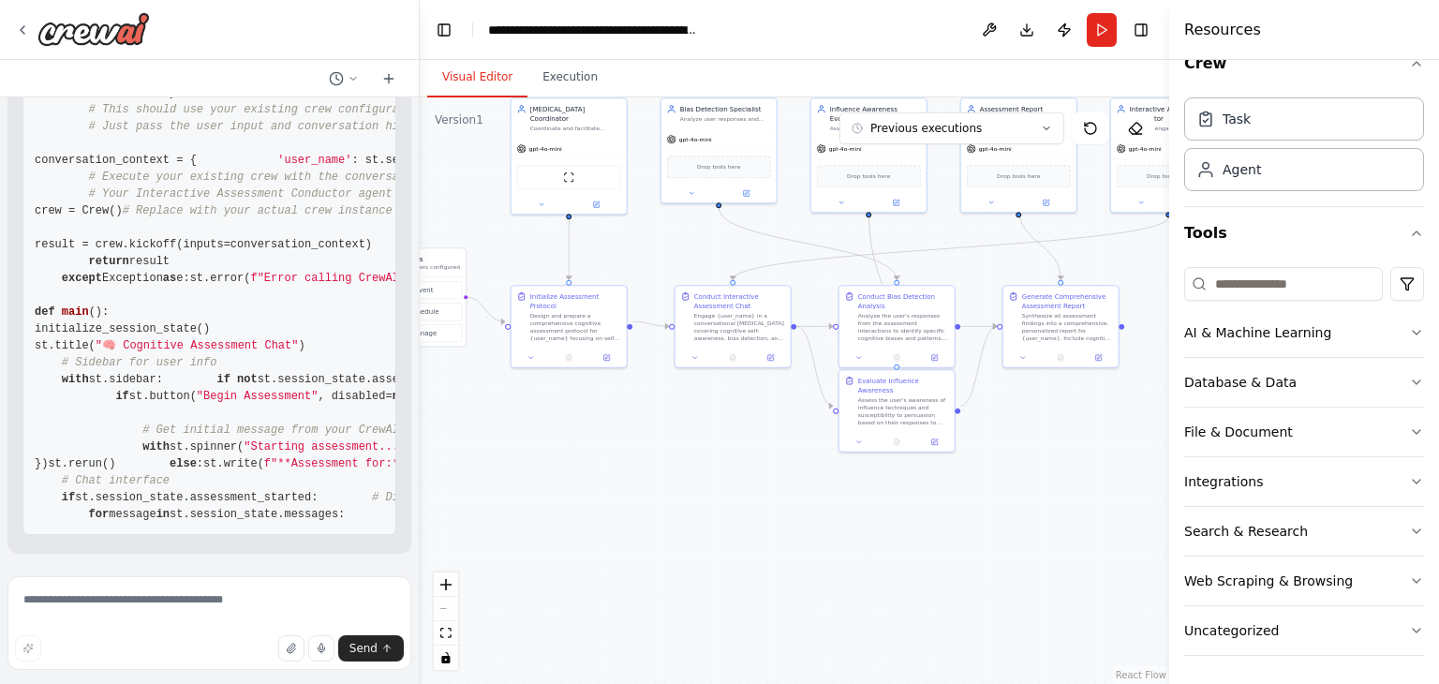
click at [412, 533] on div at bounding box center [415, 342] width 7 height 684
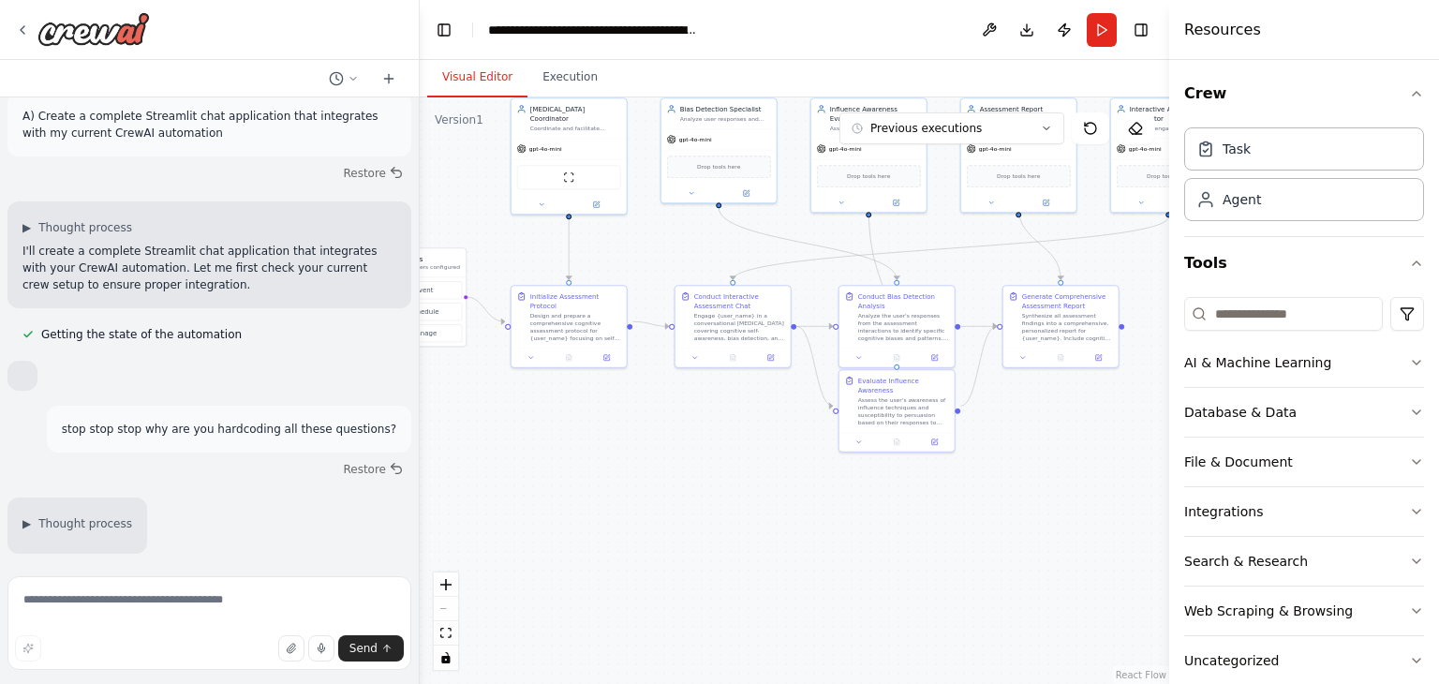
scroll to position [14589, 0]
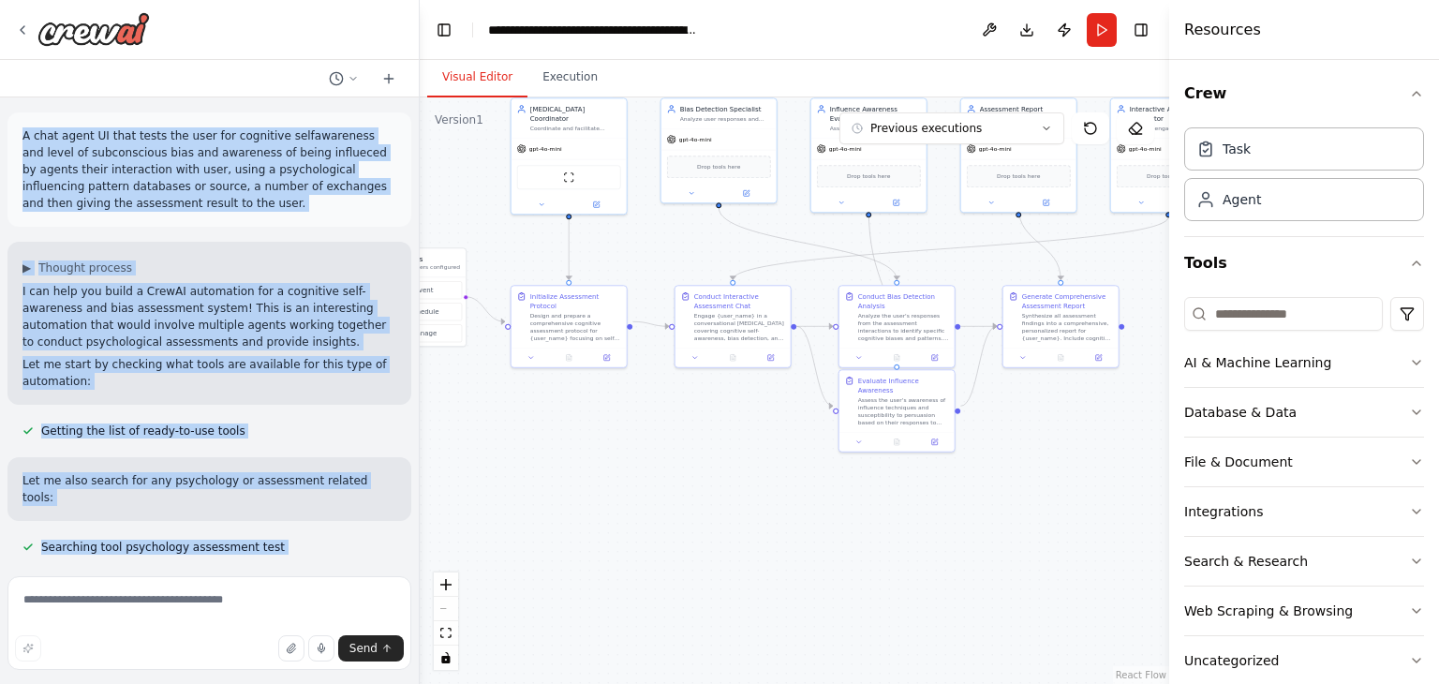
drag, startPoint x: 260, startPoint y: 530, endPoint x: 105, endPoint y: 80, distance: 476.7
click at [105, 80] on div "A chat agent UI that tests the user for cognitive selfawareness and level of su…" at bounding box center [210, 342] width 420 height 684
copy div "A chat agent UI that tests the user for cognitive selfawareness and level of su…"
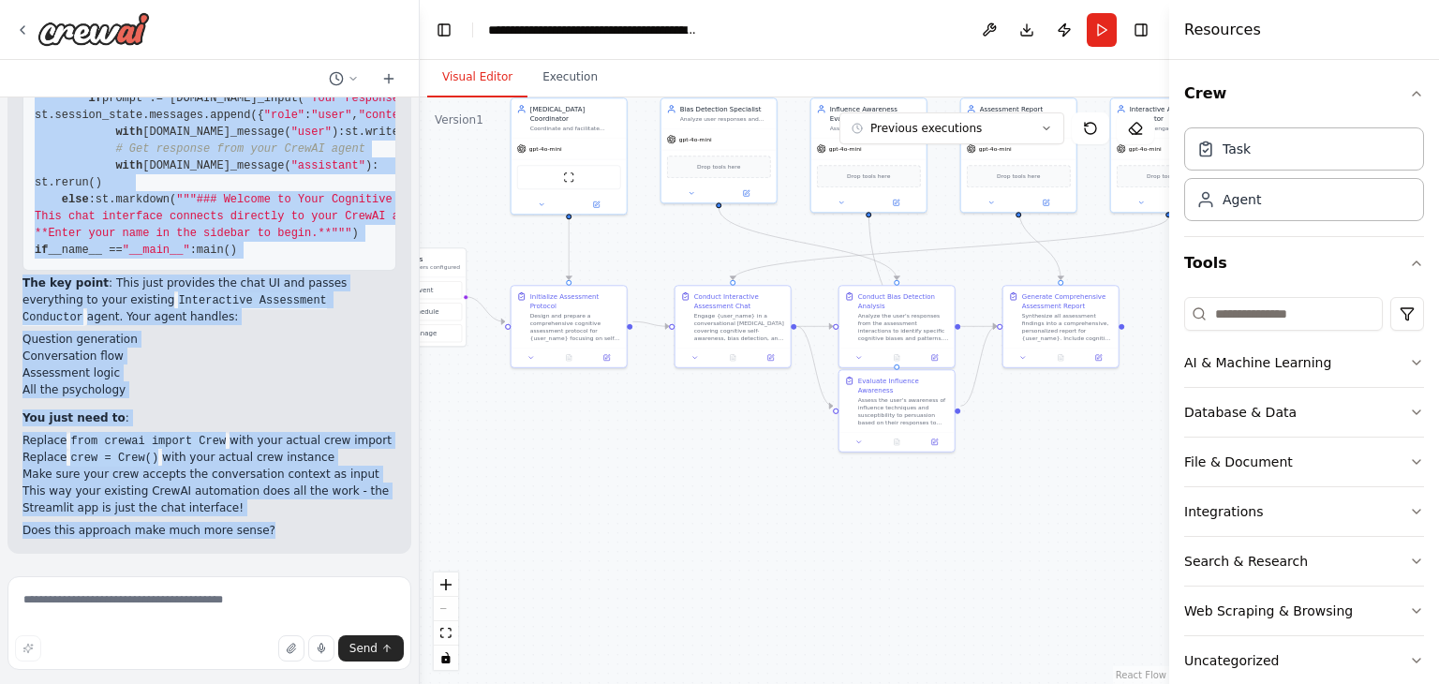
scroll to position [17234, 0]
